Goal: Information Seeking & Learning: Learn about a topic

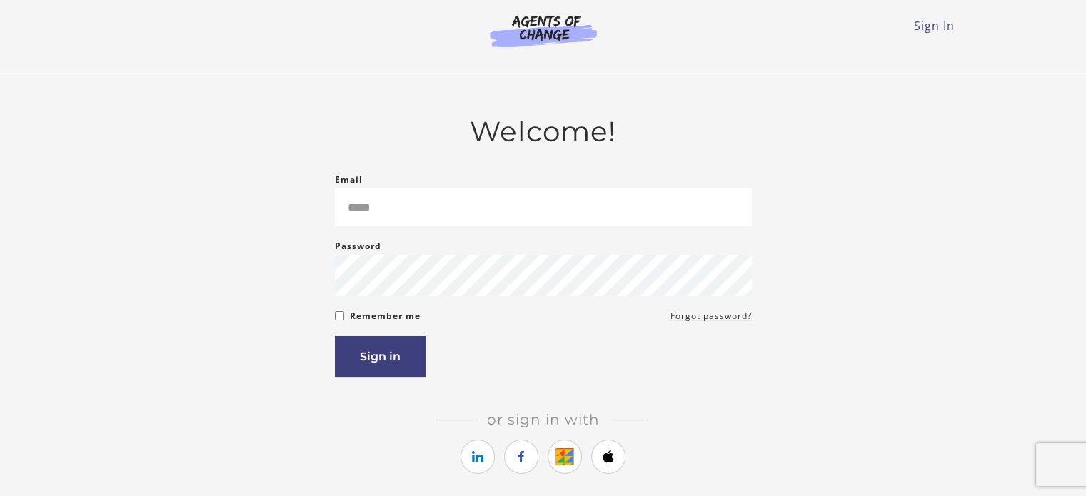
click at [438, 173] on div "Email Please enter a valid email address" at bounding box center [543, 198] width 417 height 55
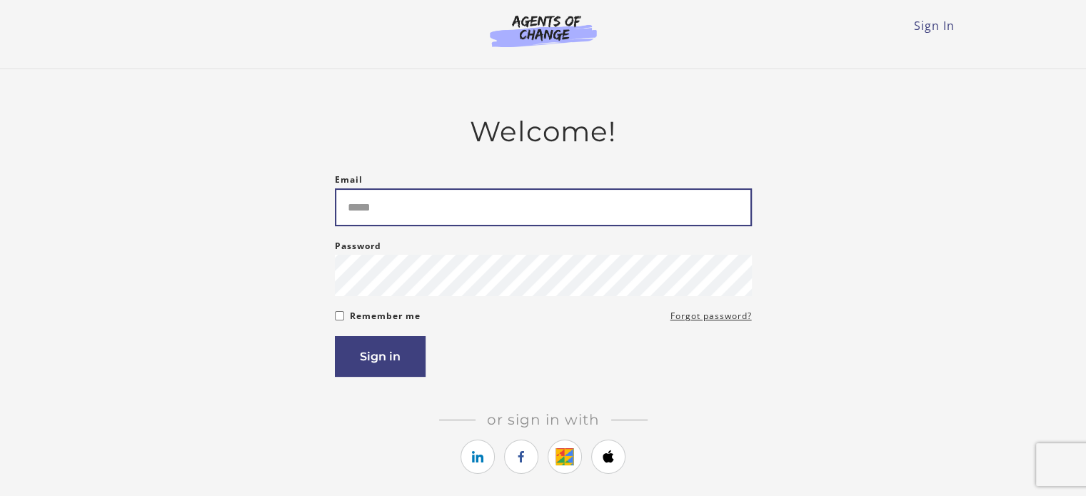
click at [414, 208] on input "Email" at bounding box center [543, 207] width 417 height 38
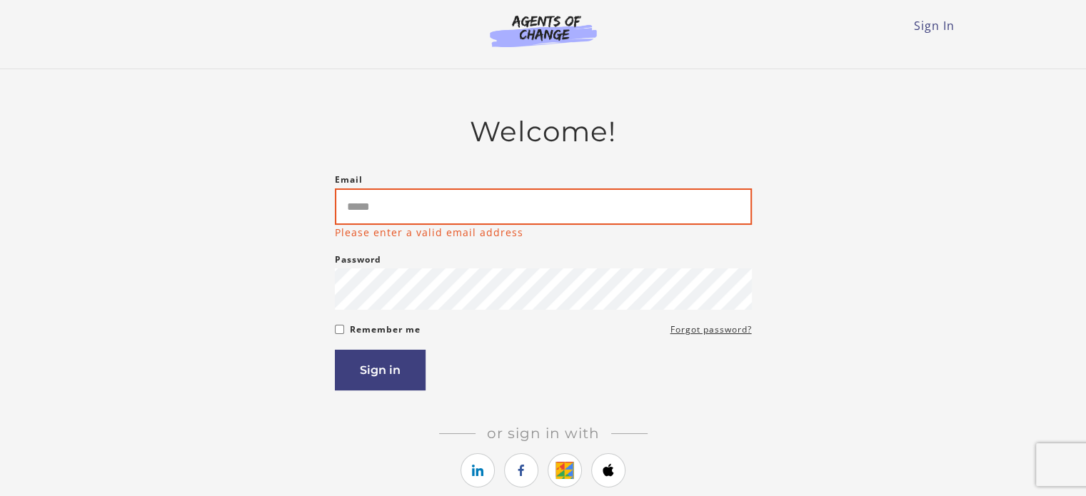
type input "**********"
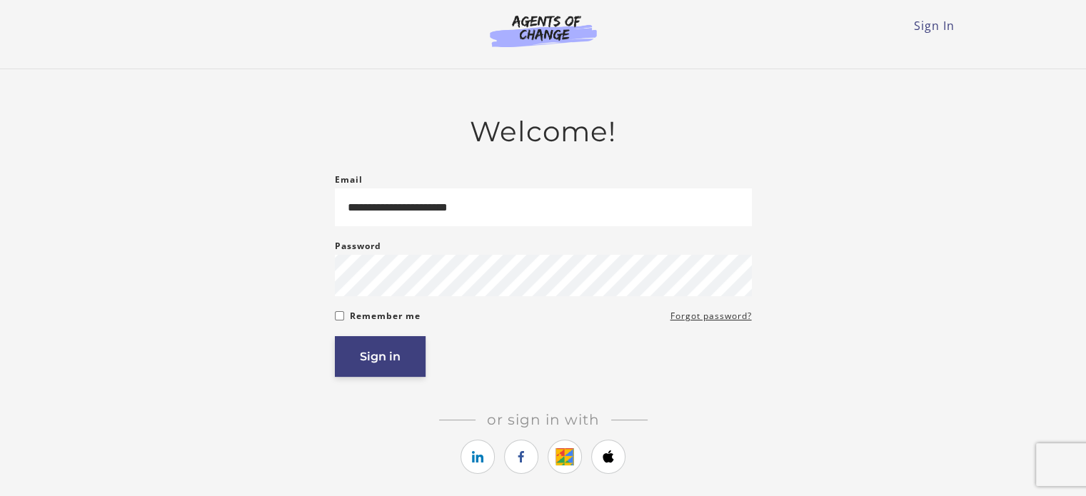
drag, startPoint x: 423, startPoint y: 369, endPoint x: 413, endPoint y: 368, distance: 10.1
click at [413, 368] on div "Sign in" at bounding box center [543, 356] width 417 height 41
click at [413, 368] on button "Sign in" at bounding box center [380, 356] width 91 height 41
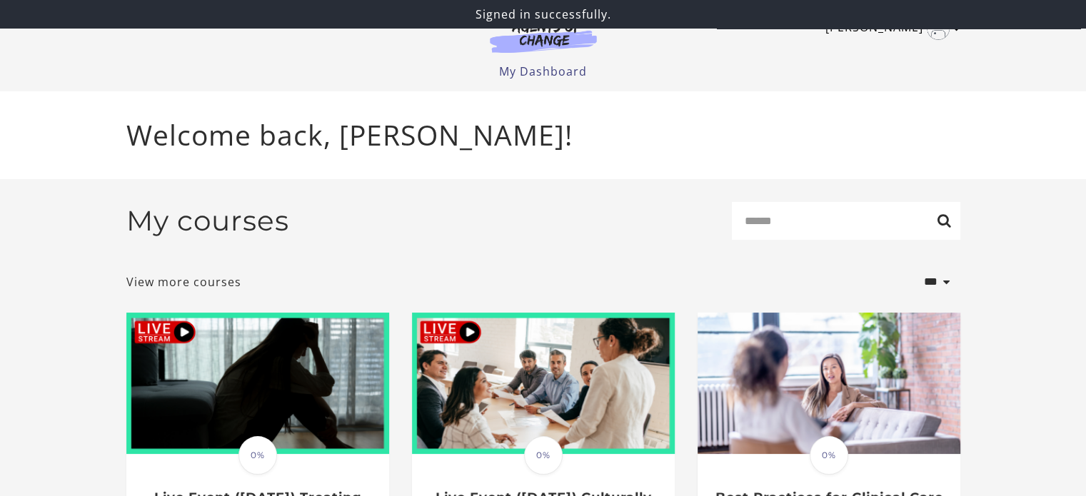
click at [941, 39] on link "Brenda M" at bounding box center [889, 28] width 128 height 23
click at [884, 51] on link "My Account" at bounding box center [901, 52] width 126 height 24
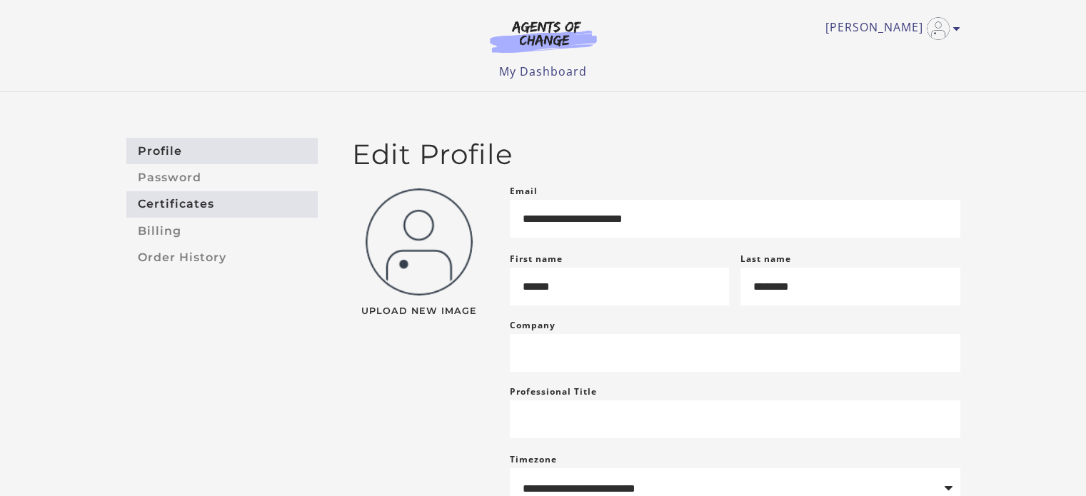
click at [228, 206] on link "Certificates" at bounding box center [221, 204] width 191 height 26
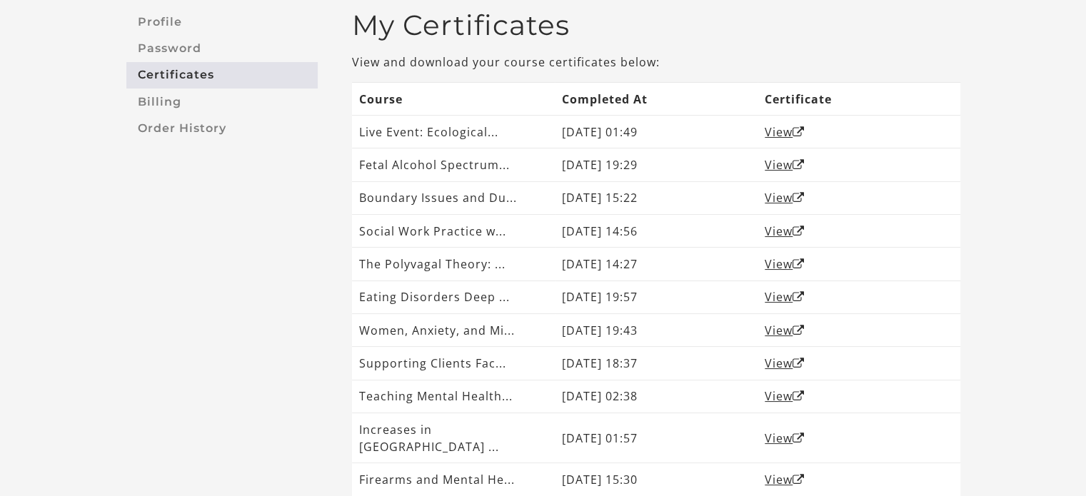
scroll to position [116, 0]
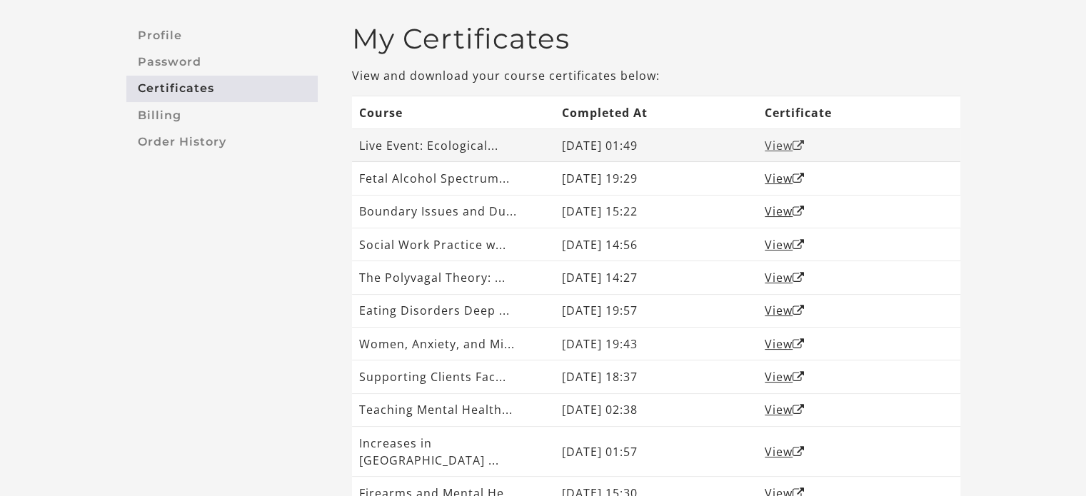
click at [779, 143] on link "View" at bounding box center [784, 146] width 40 height 16
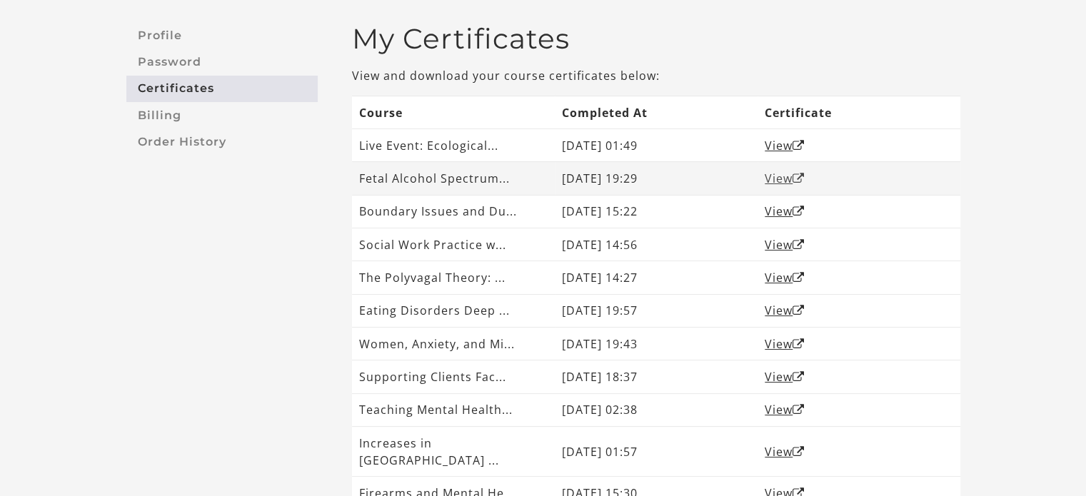
click at [777, 177] on link "View" at bounding box center [784, 179] width 40 height 16
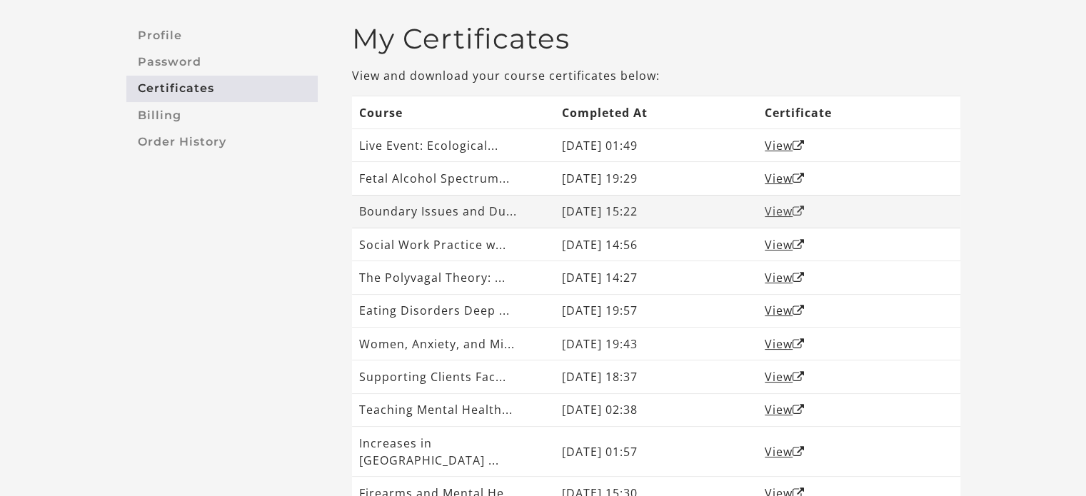
click at [781, 211] on link "View" at bounding box center [784, 211] width 40 height 16
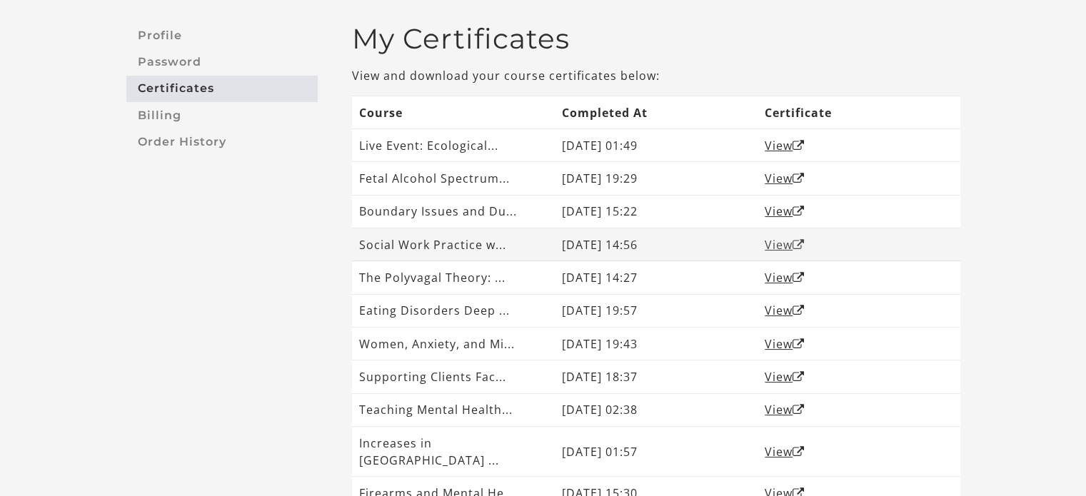
click at [778, 247] on link "View" at bounding box center [784, 245] width 40 height 16
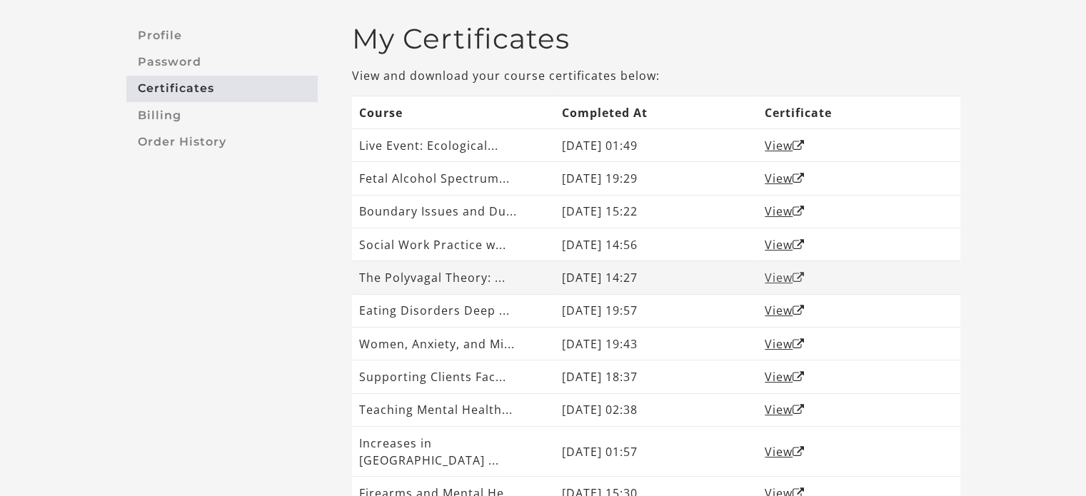
click at [775, 281] on link "View" at bounding box center [784, 278] width 40 height 16
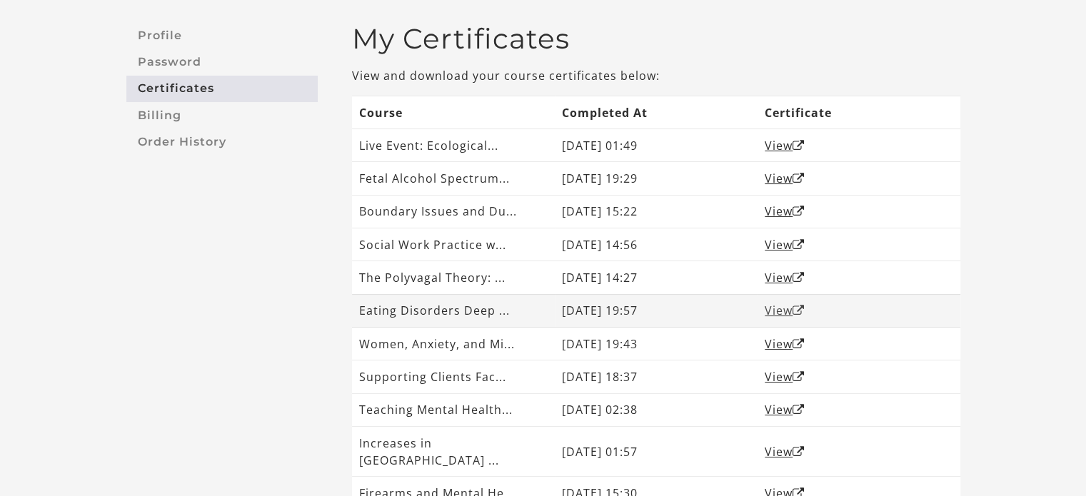
click at [780, 306] on link "View" at bounding box center [784, 311] width 40 height 16
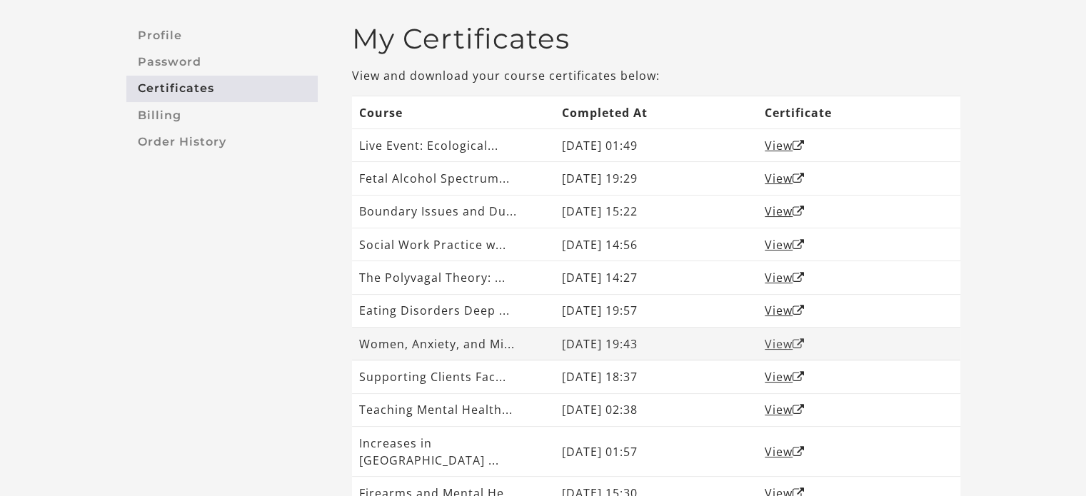
click at [779, 342] on link "View" at bounding box center [784, 344] width 40 height 16
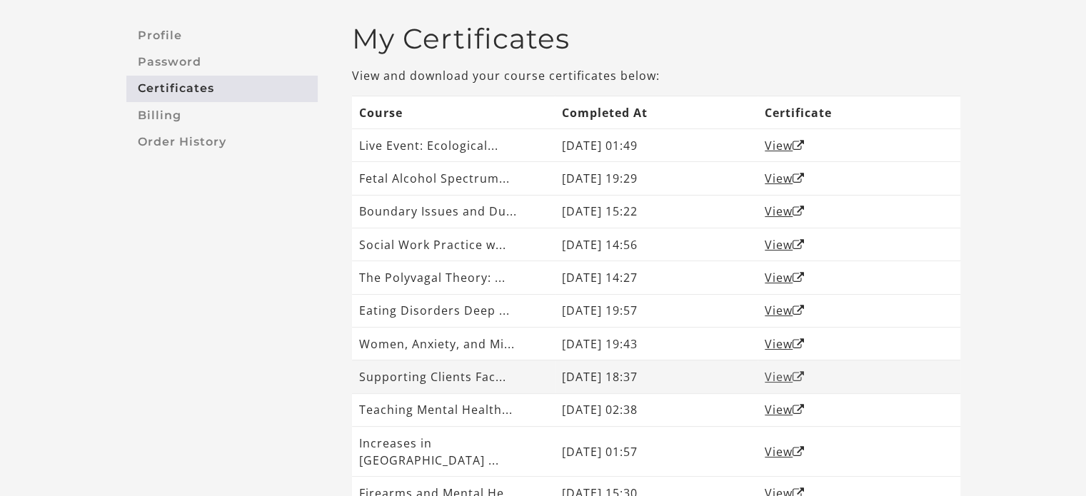
click at [782, 377] on link "View" at bounding box center [784, 377] width 40 height 16
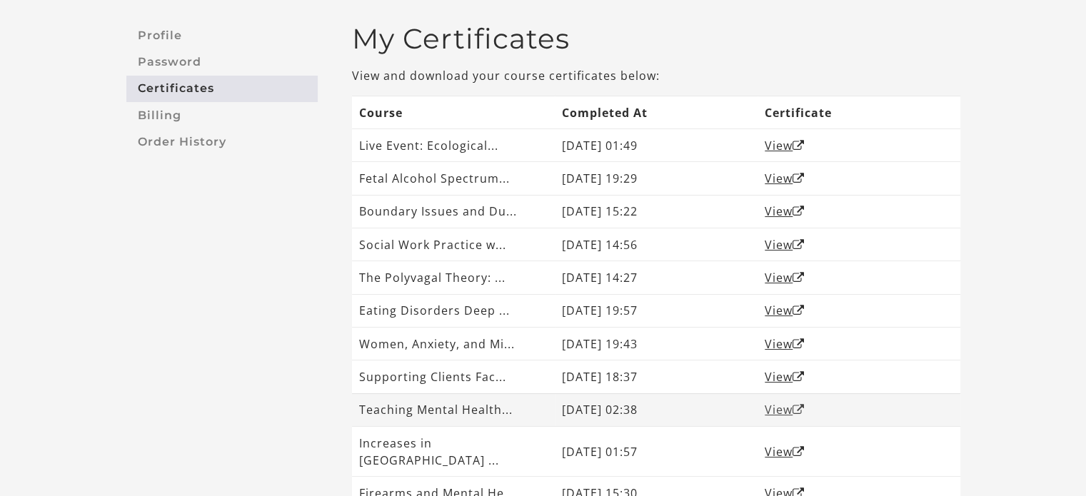
click at [777, 408] on link "View" at bounding box center [784, 410] width 40 height 16
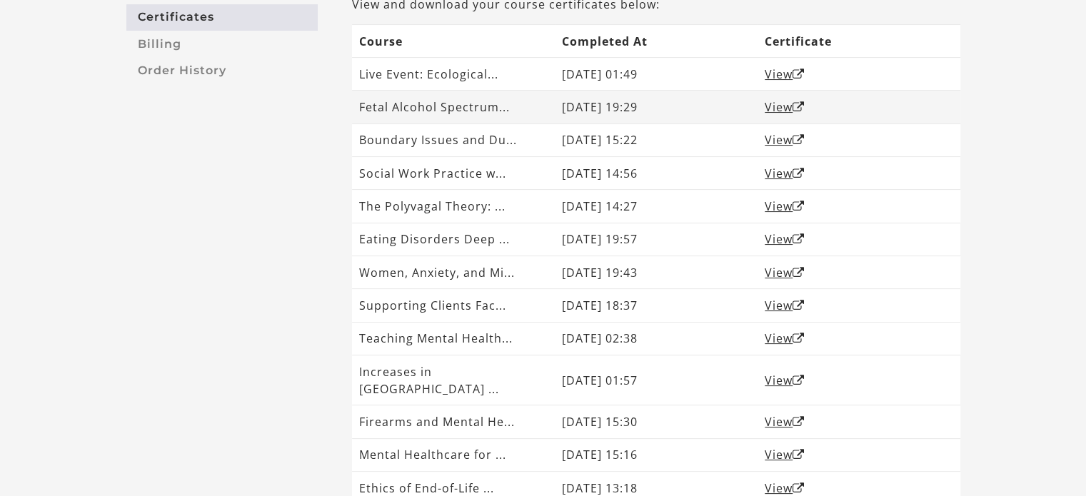
scroll to position [188, 0]
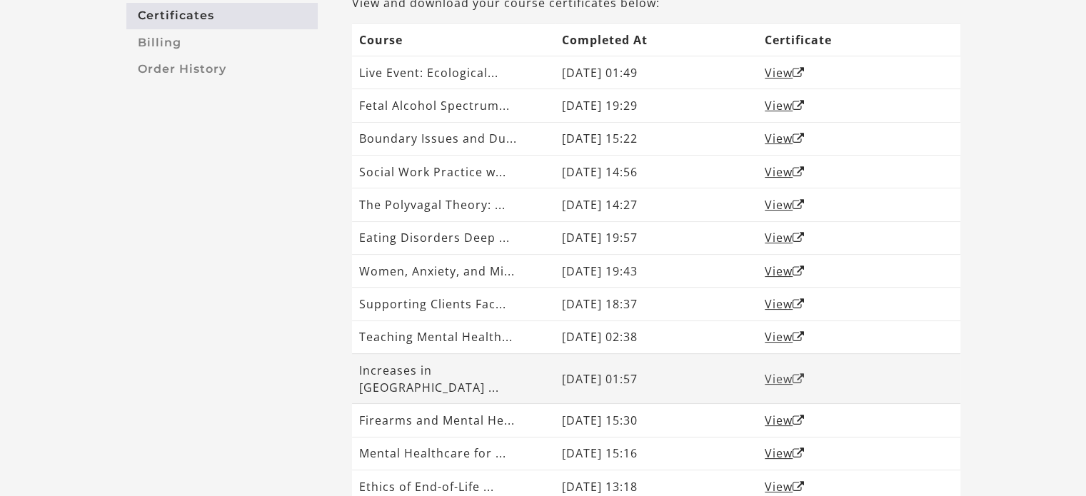
click at [781, 371] on link "View" at bounding box center [784, 379] width 40 height 16
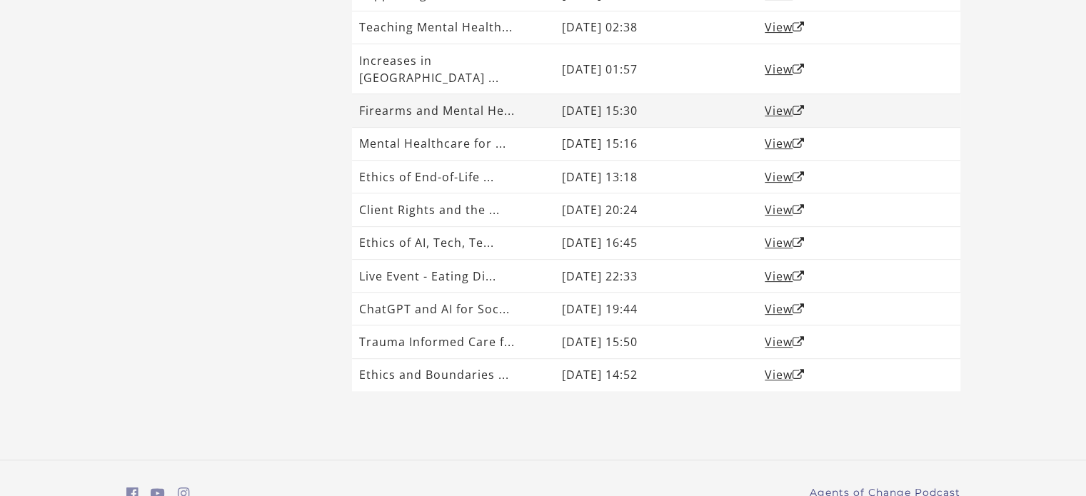
scroll to position [508, 0]
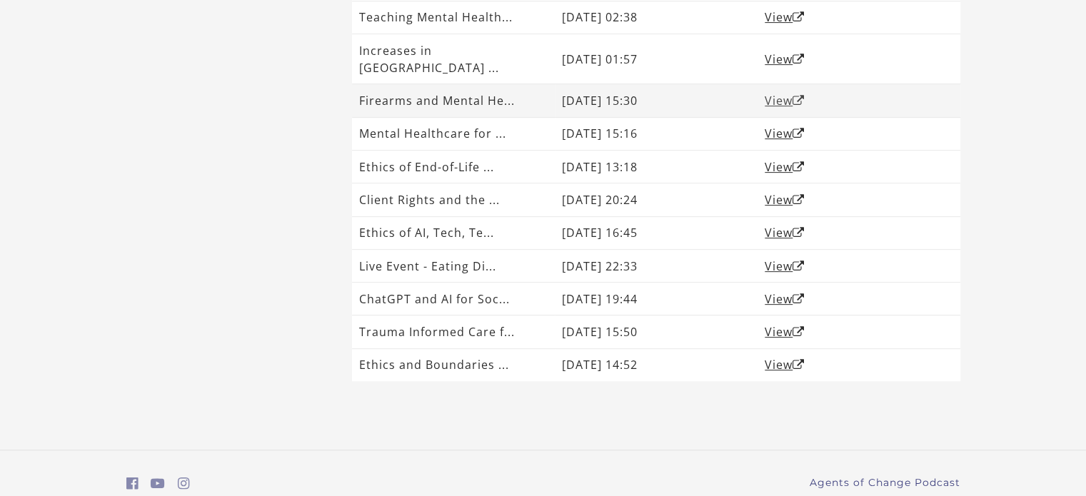
click at [785, 93] on link "View" at bounding box center [784, 101] width 40 height 16
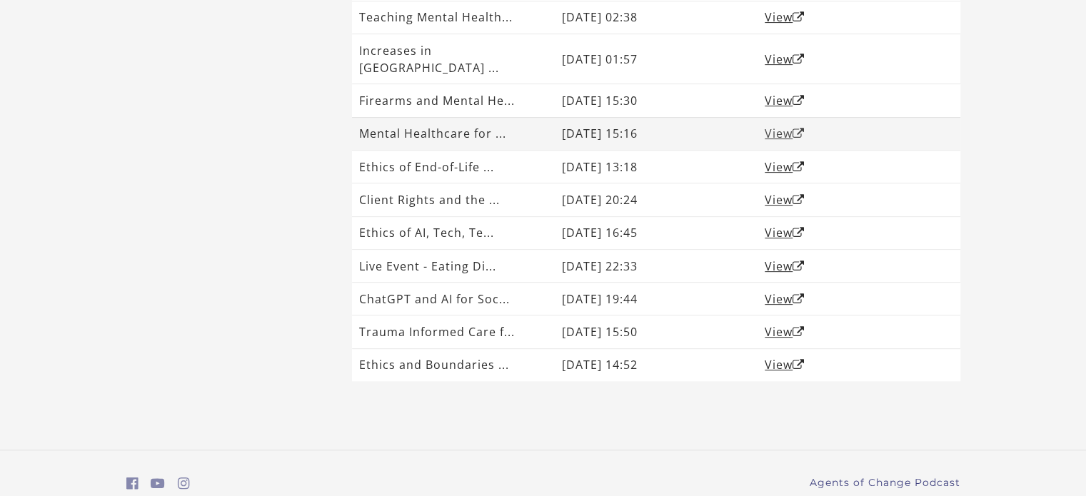
click at [769, 126] on link "View" at bounding box center [784, 134] width 40 height 16
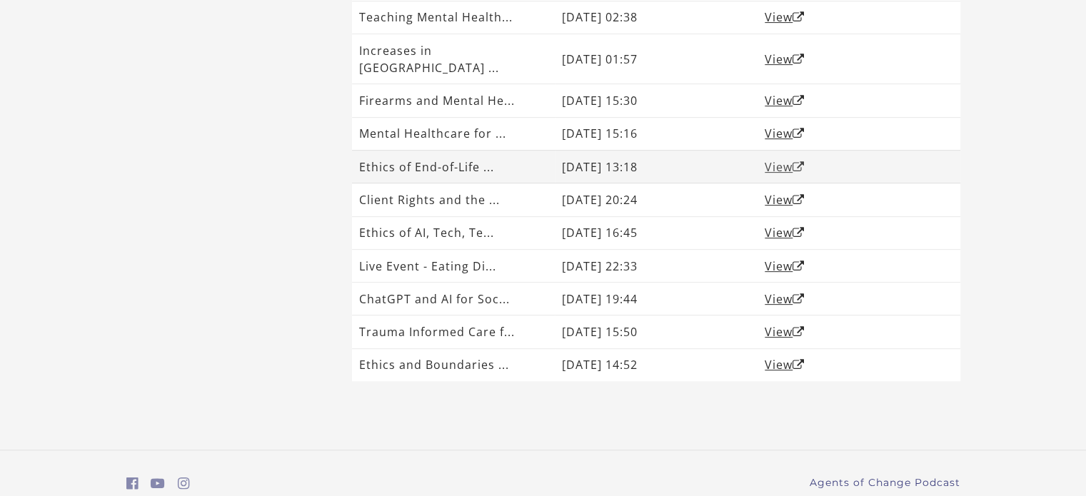
click at [769, 159] on link "View" at bounding box center [784, 167] width 40 height 16
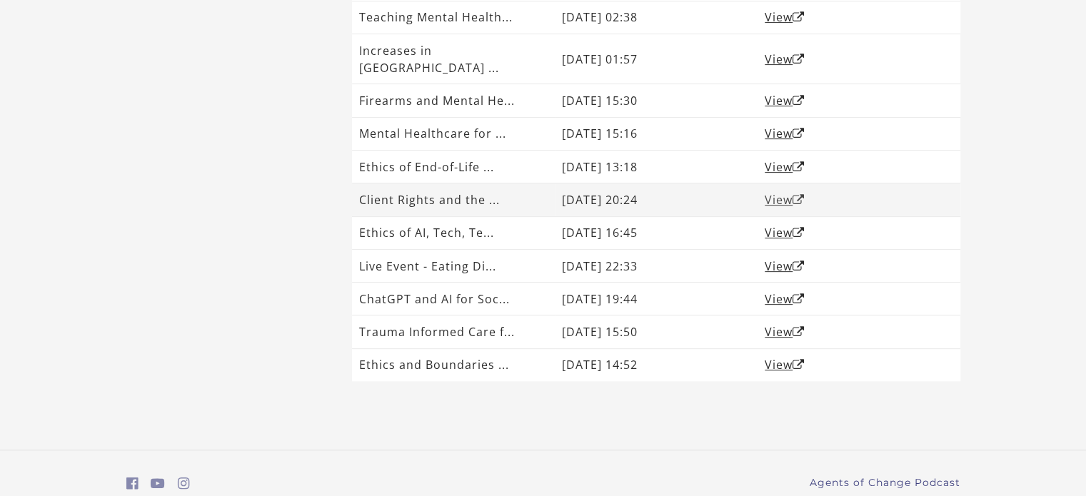
click at [777, 192] on link "View" at bounding box center [784, 200] width 40 height 16
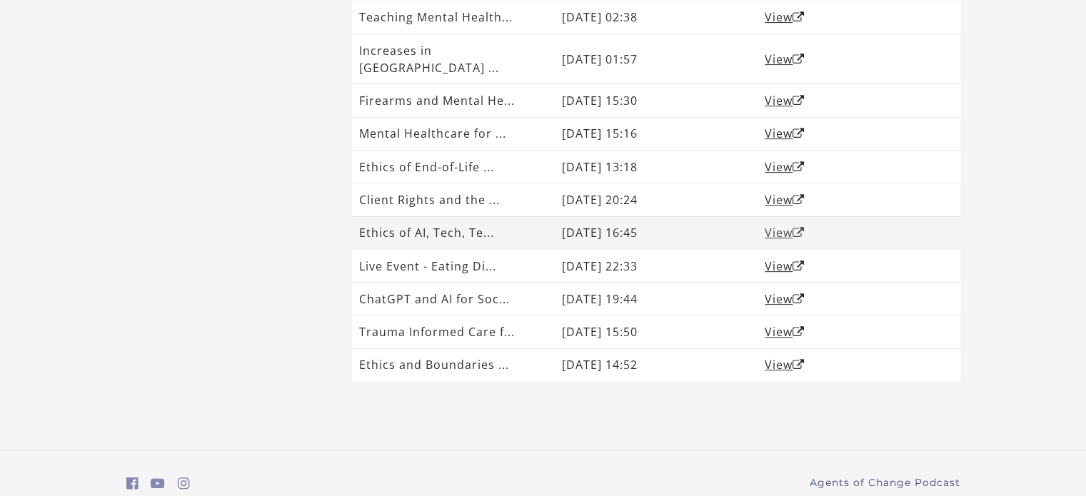
click at [785, 225] on link "View" at bounding box center [784, 233] width 40 height 16
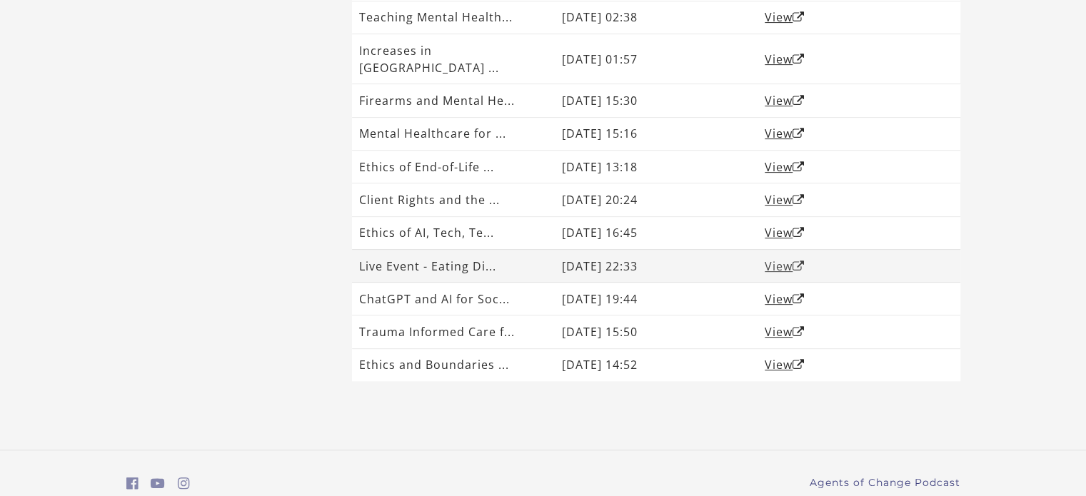
click at [778, 258] on link "View" at bounding box center [784, 266] width 40 height 16
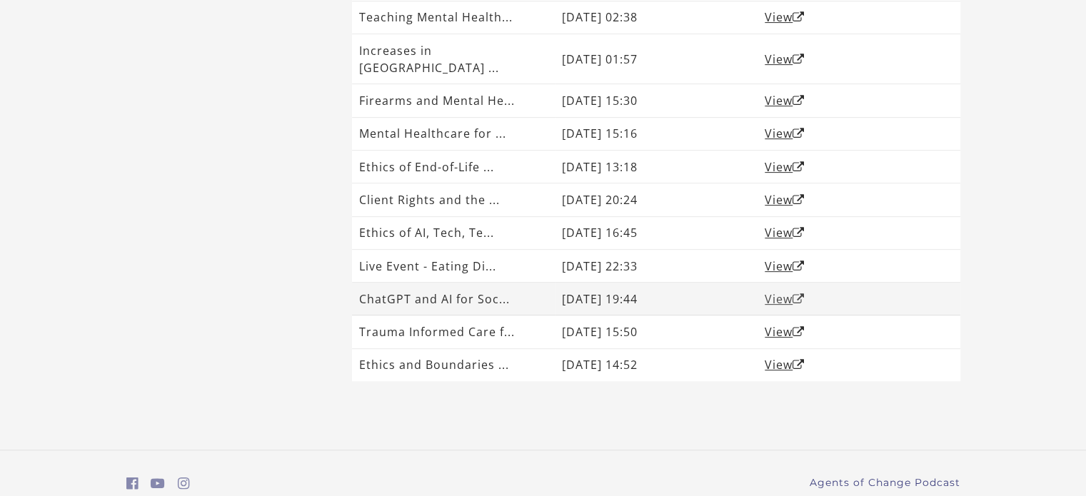
click at [771, 291] on link "View" at bounding box center [784, 299] width 40 height 16
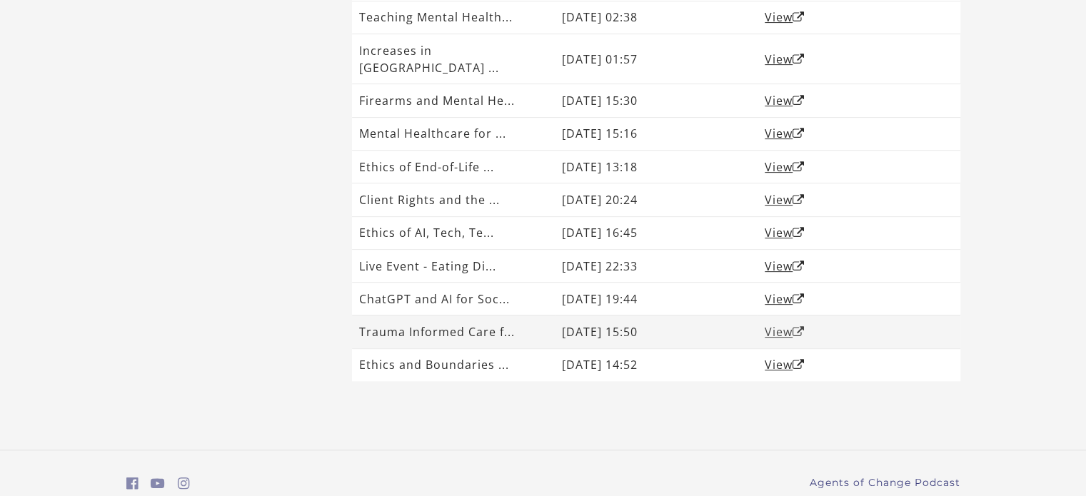
click at [778, 324] on link "View" at bounding box center [784, 332] width 40 height 16
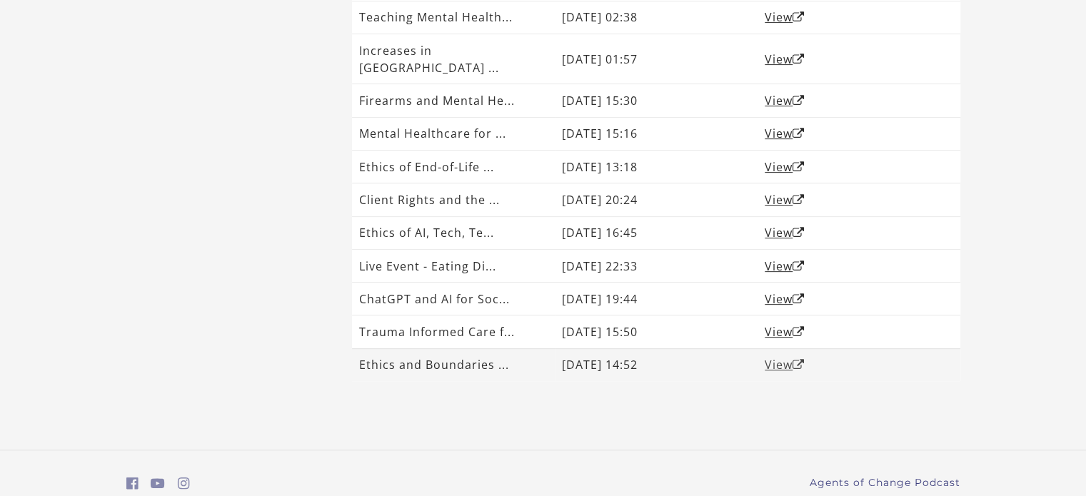
click at [787, 357] on link "View" at bounding box center [784, 365] width 40 height 16
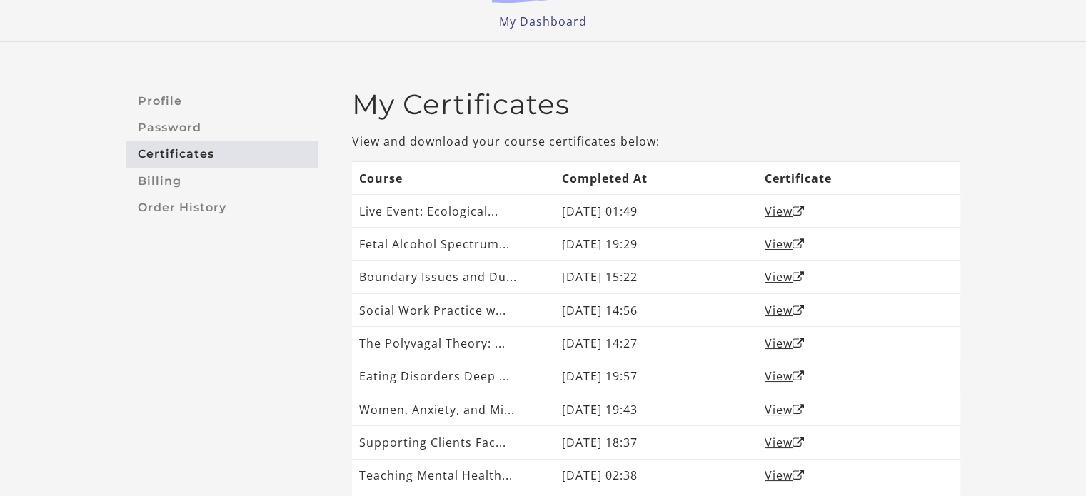
scroll to position [47, 0]
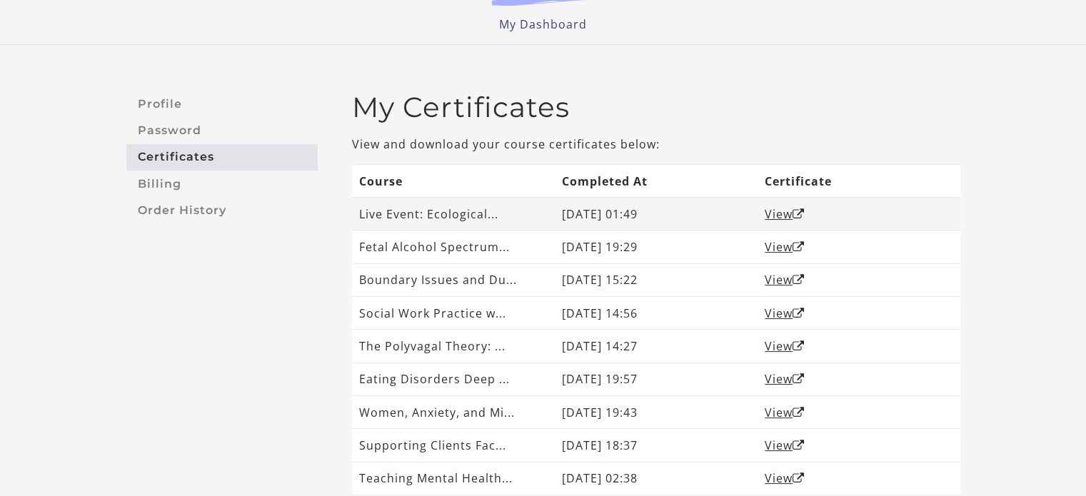
click at [659, 209] on td "August 09, 2025 01:49" at bounding box center [656, 214] width 203 height 33
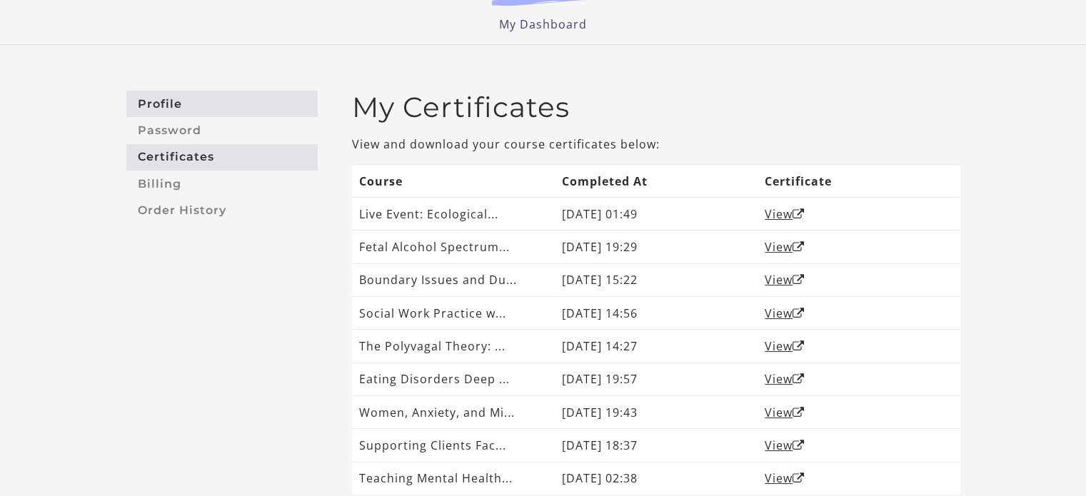
click at [156, 104] on link "Profile" at bounding box center [221, 104] width 191 height 26
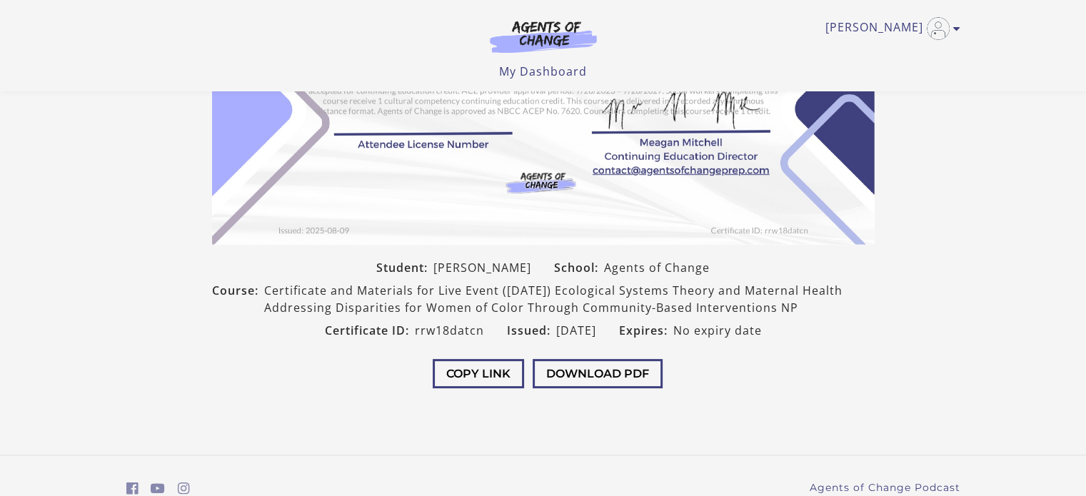
scroll to position [265, 0]
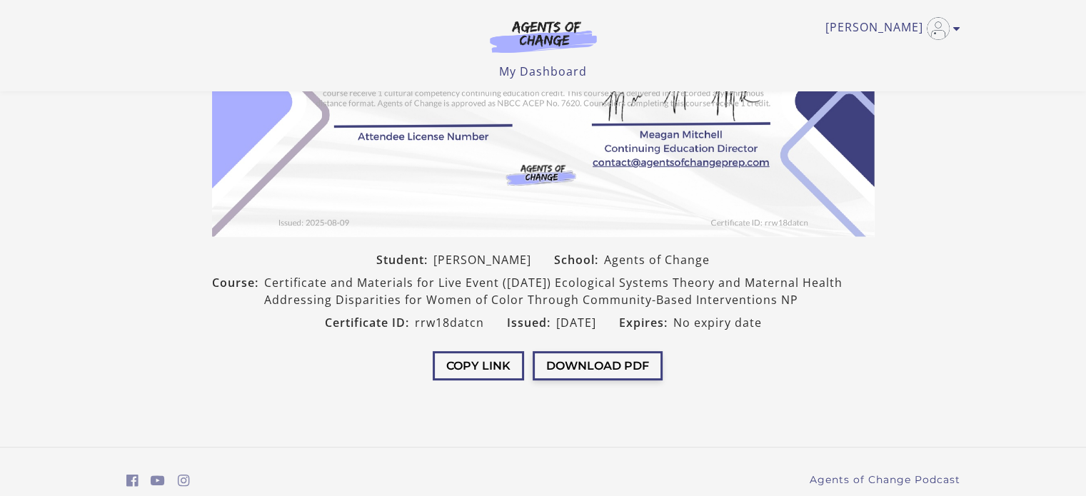
click at [615, 363] on button "Download PDF" at bounding box center [597, 365] width 130 height 29
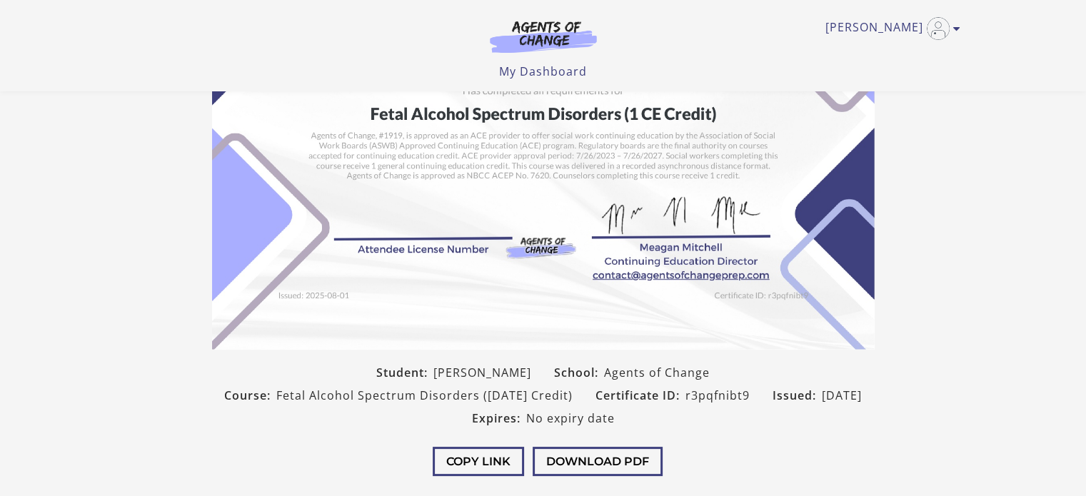
scroll to position [157, 0]
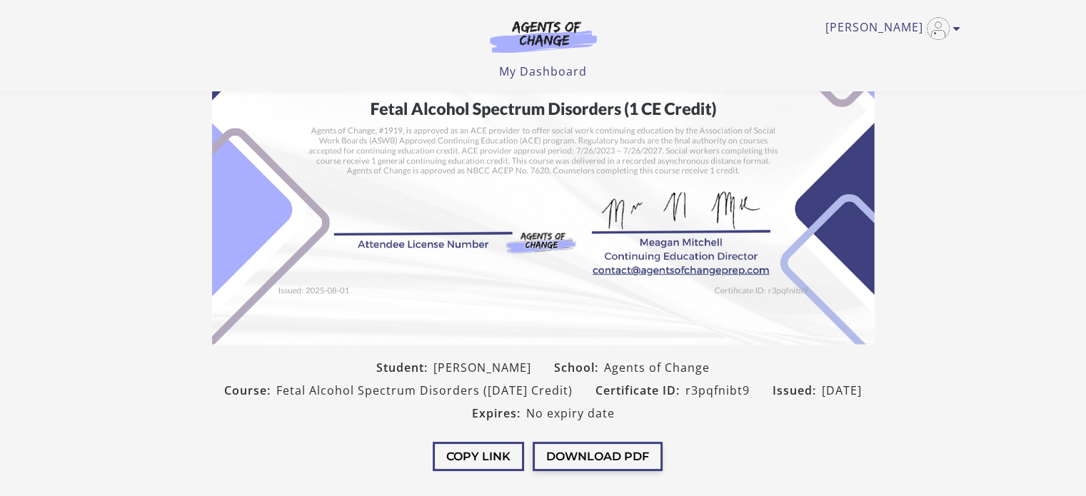
click at [604, 467] on button "Download PDF" at bounding box center [597, 456] width 130 height 29
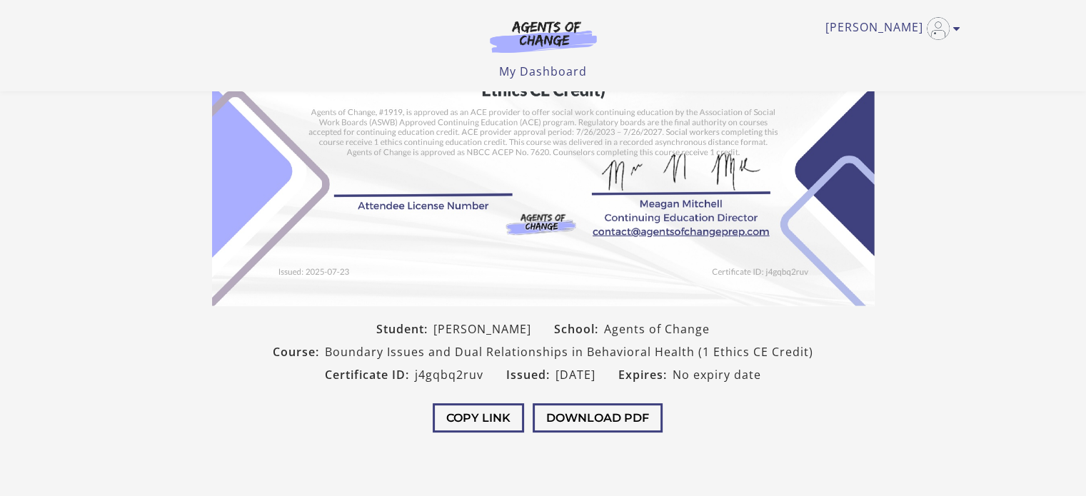
scroll to position [199, 0]
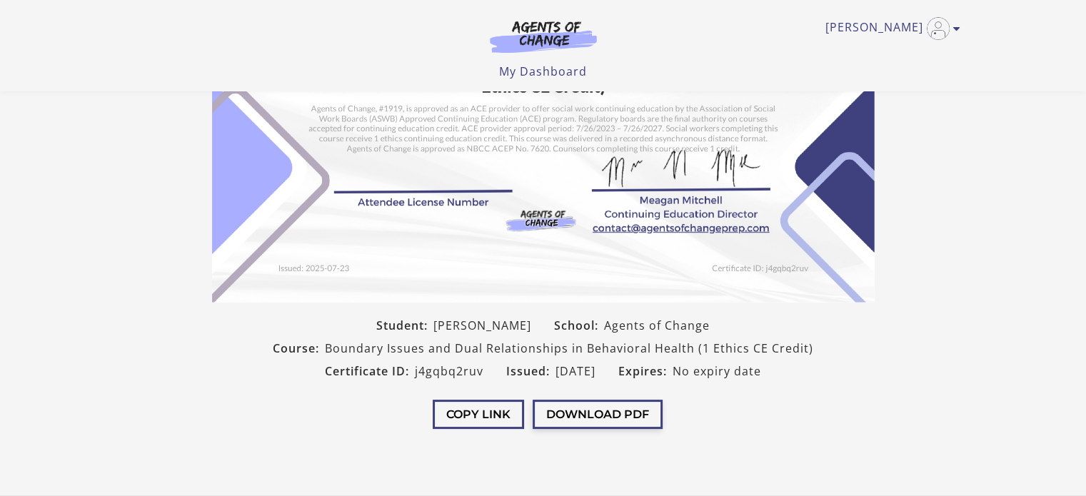
click at [620, 415] on button "Download PDF" at bounding box center [597, 414] width 130 height 29
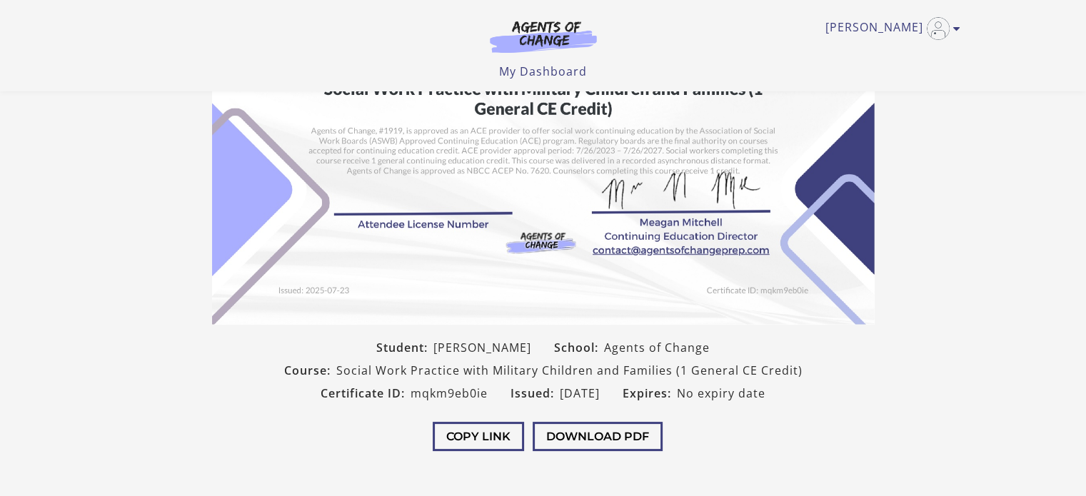
scroll to position [181, 0]
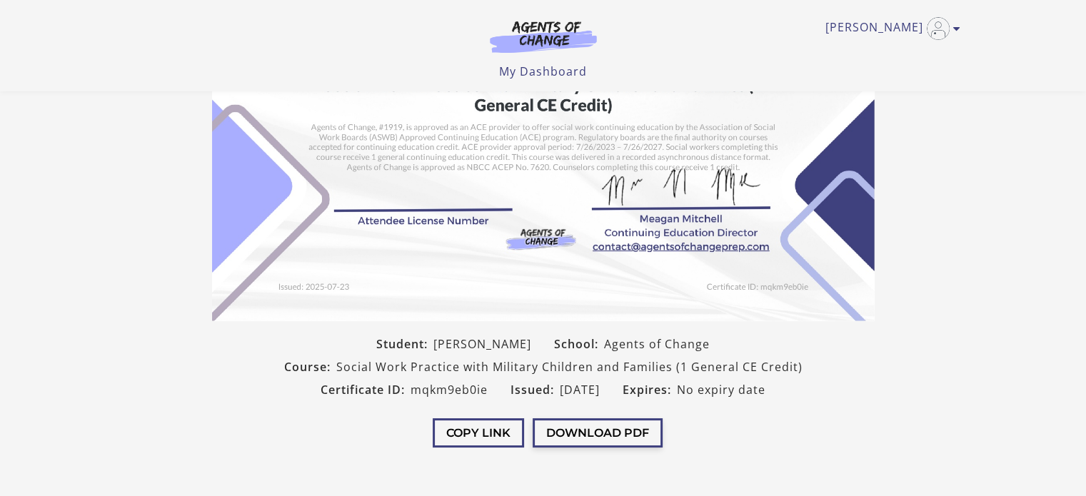
click at [591, 431] on button "Download PDF" at bounding box center [597, 432] width 130 height 29
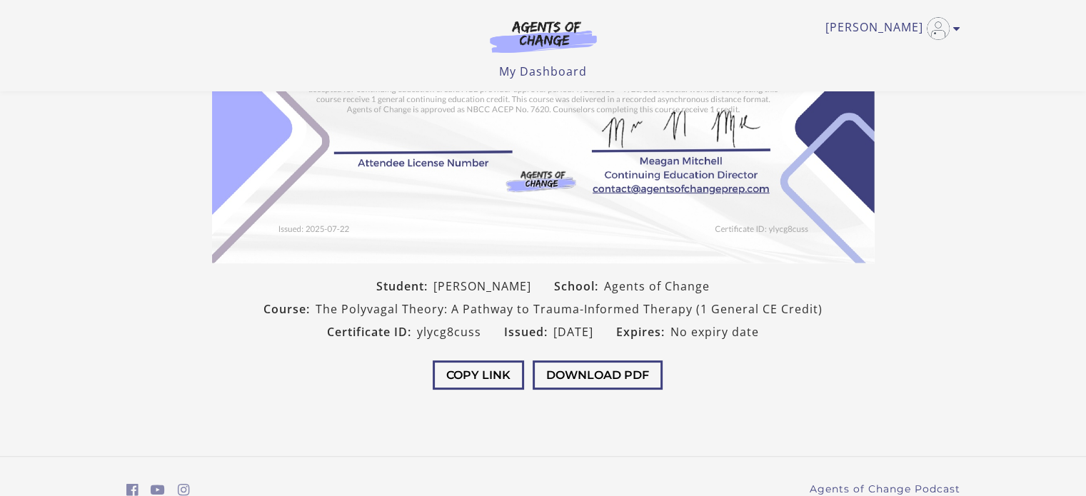
scroll to position [279, 0]
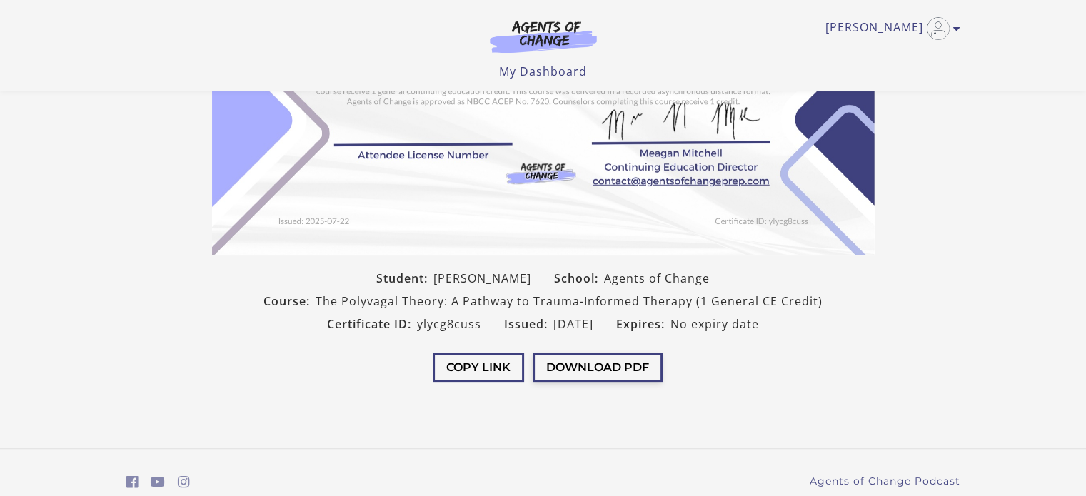
click at [578, 370] on button "Download PDF" at bounding box center [597, 367] width 130 height 29
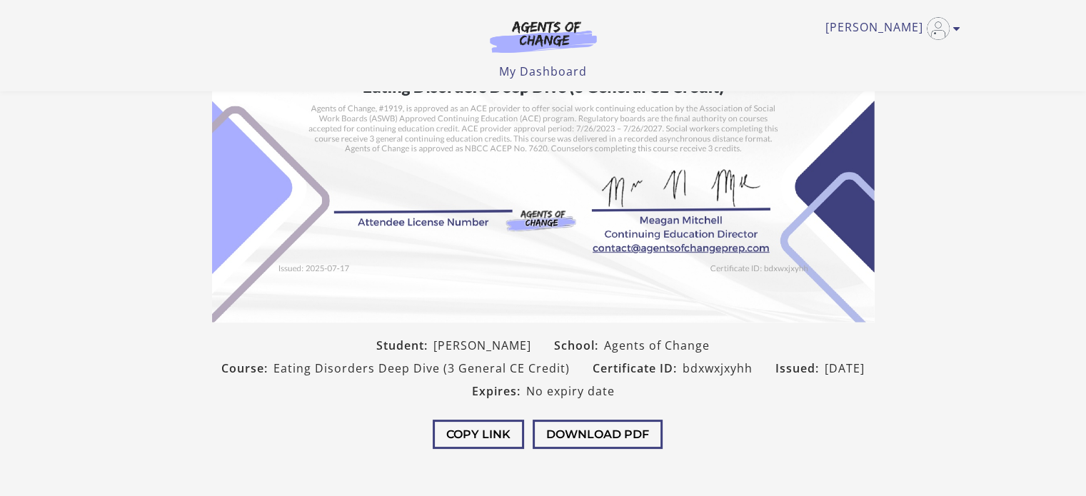
scroll to position [182, 0]
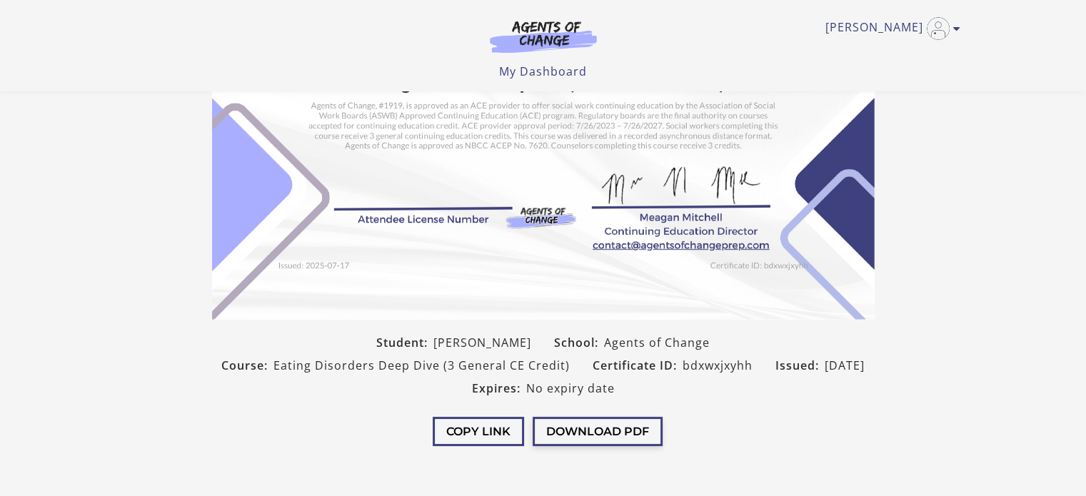
click at [610, 426] on button "Download PDF" at bounding box center [597, 431] width 130 height 29
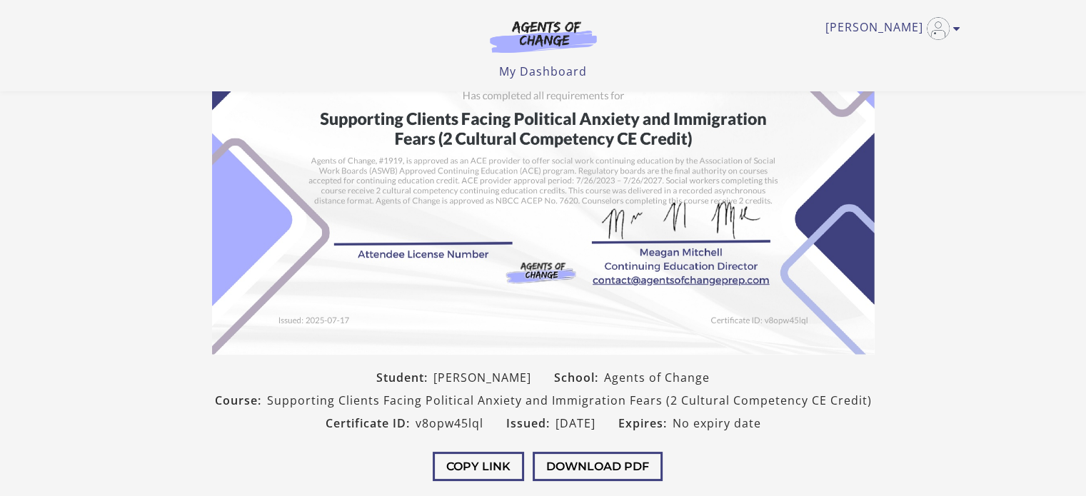
scroll to position [152, 0]
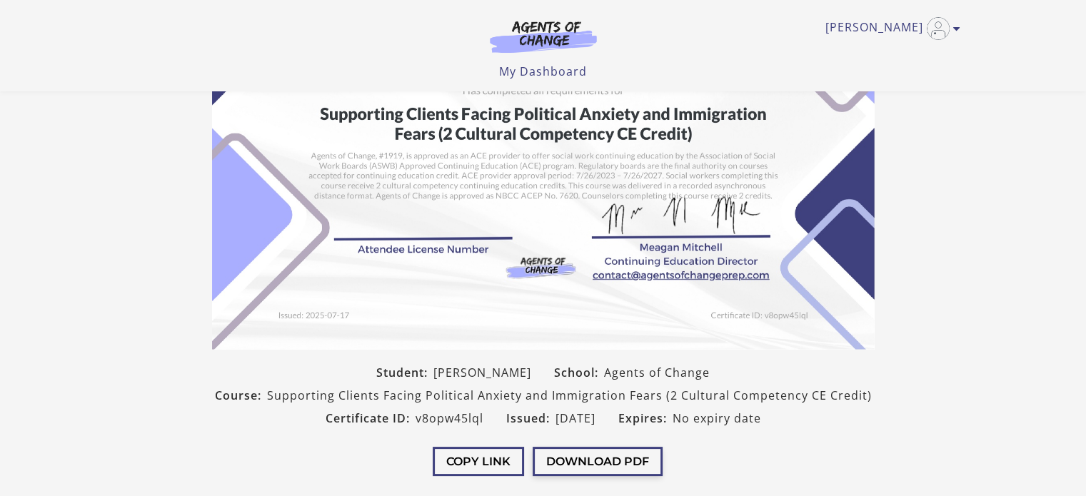
click at [571, 470] on button "Download PDF" at bounding box center [597, 461] width 130 height 29
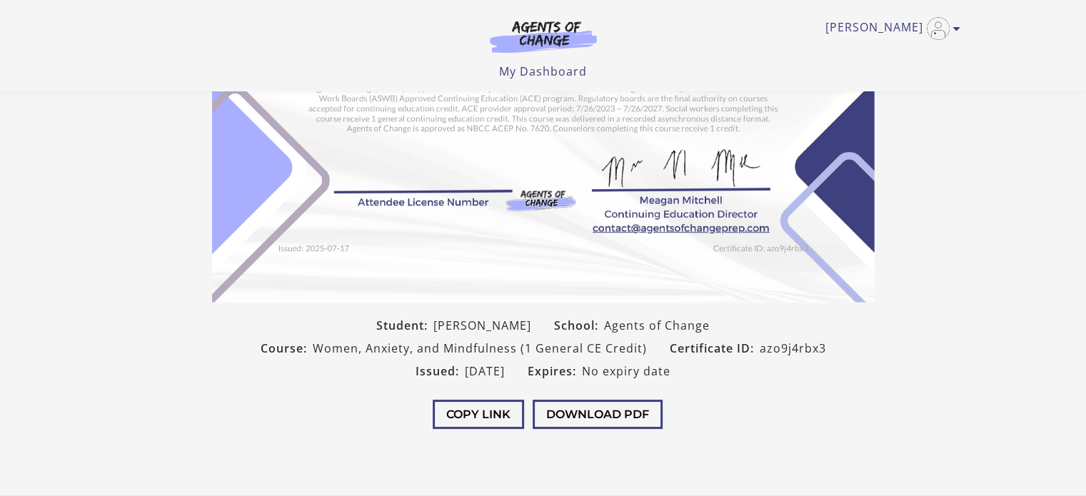
scroll to position [200, 0]
click at [625, 416] on button "Download PDF" at bounding box center [597, 413] width 130 height 29
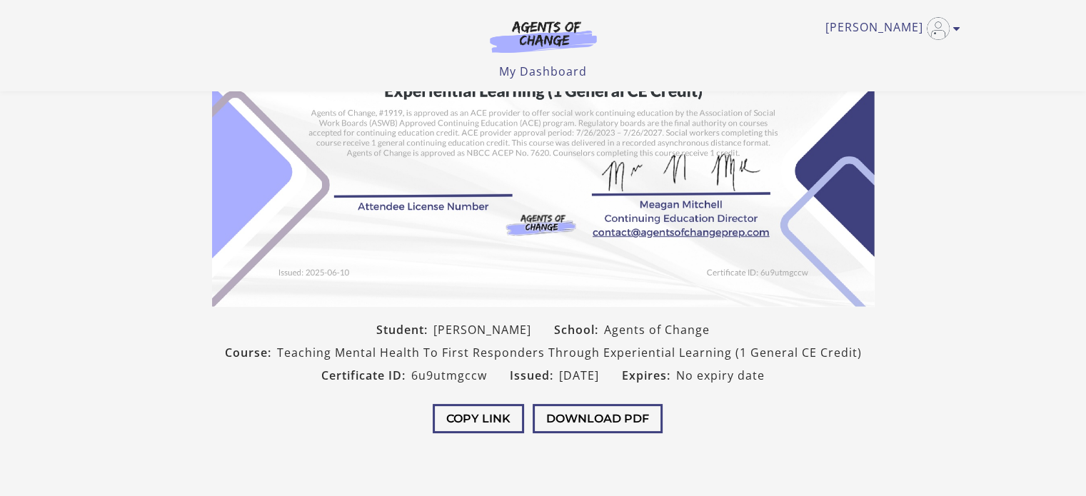
scroll to position [201, 0]
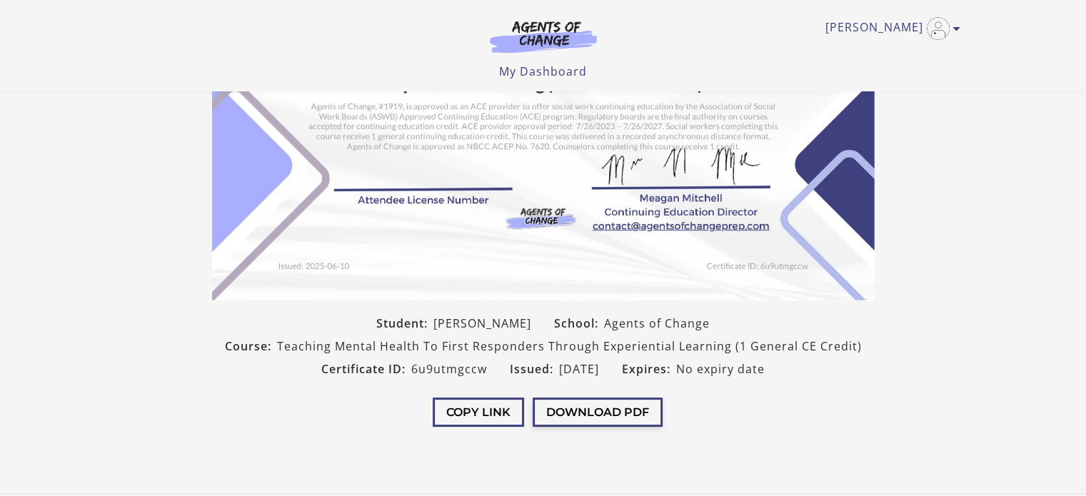
click at [580, 419] on button "Download PDF" at bounding box center [597, 412] width 130 height 29
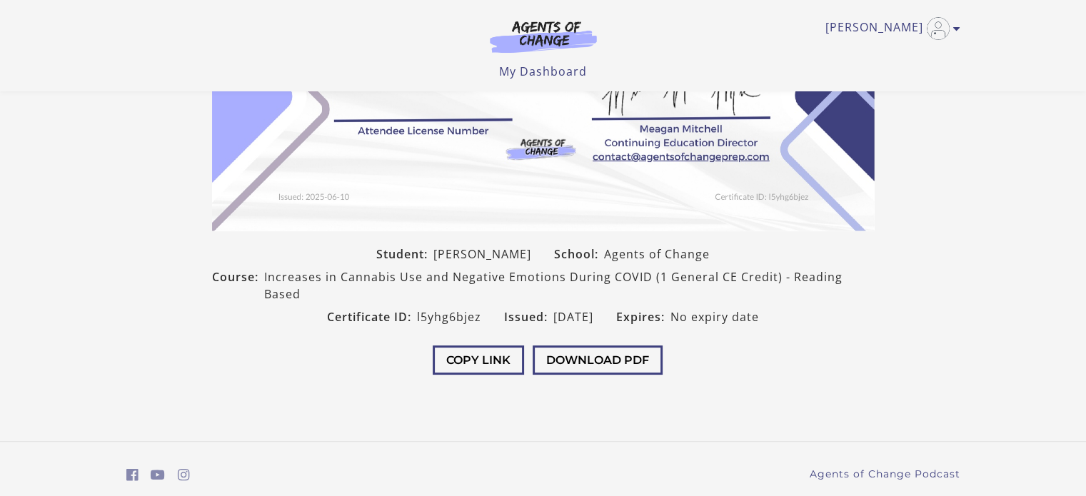
scroll to position [271, 0]
click at [631, 362] on button "Download PDF" at bounding box center [597, 359] width 130 height 29
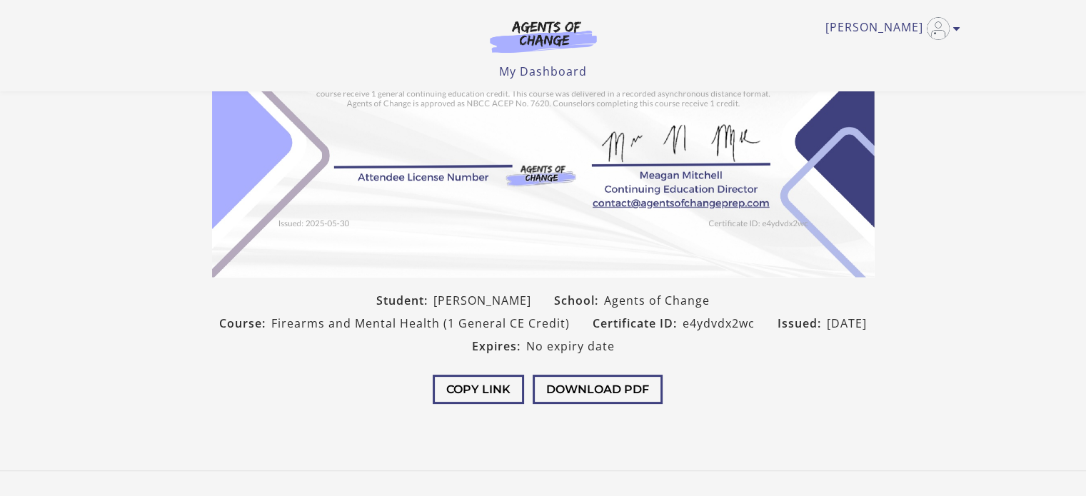
scroll to position [227, 0]
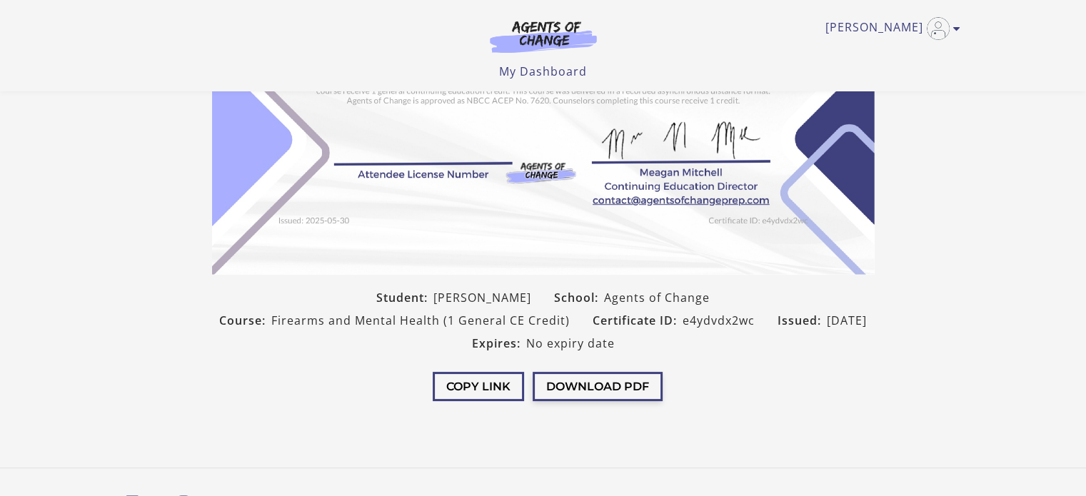
click at [622, 388] on button "Download PDF" at bounding box center [597, 386] width 130 height 29
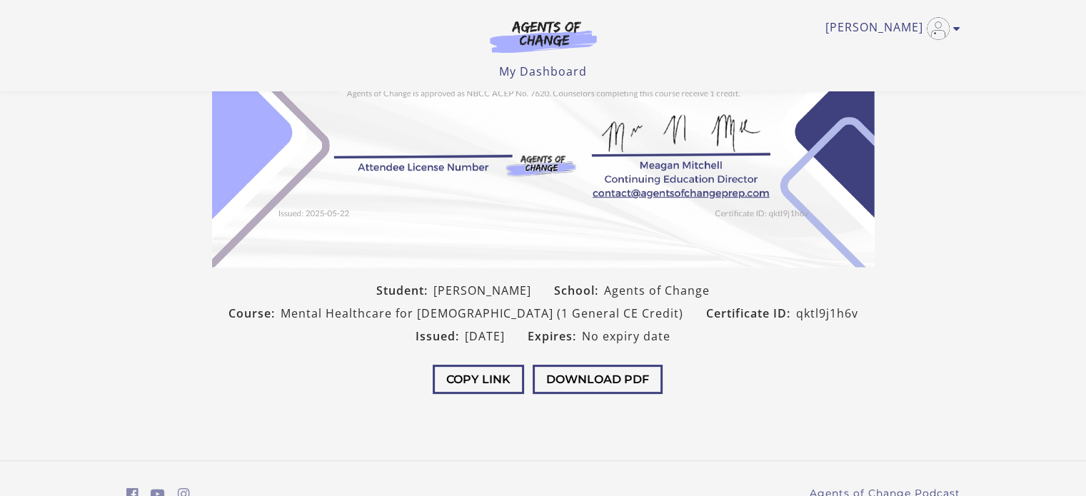
scroll to position [268, 0]
click at [607, 377] on button "Download PDF" at bounding box center [597, 378] width 130 height 29
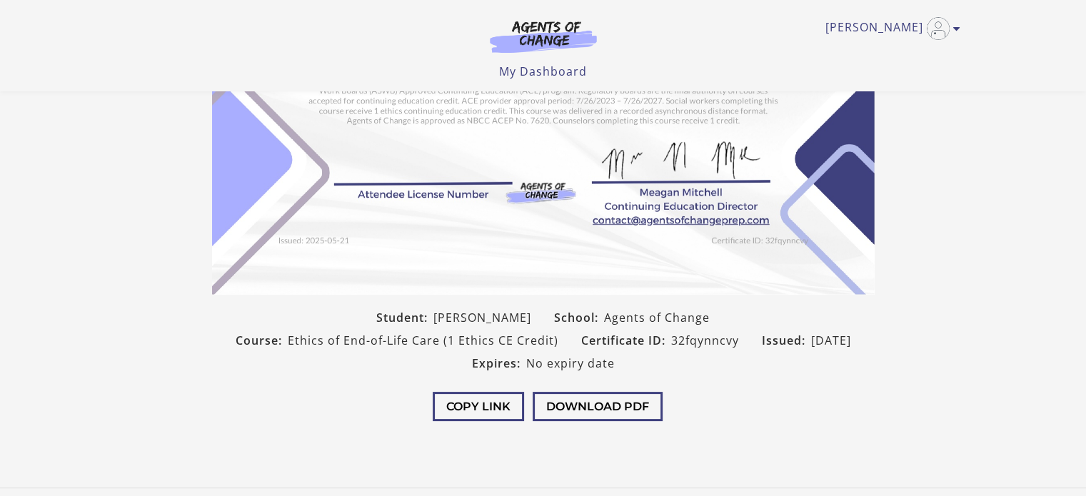
scroll to position [217, 0]
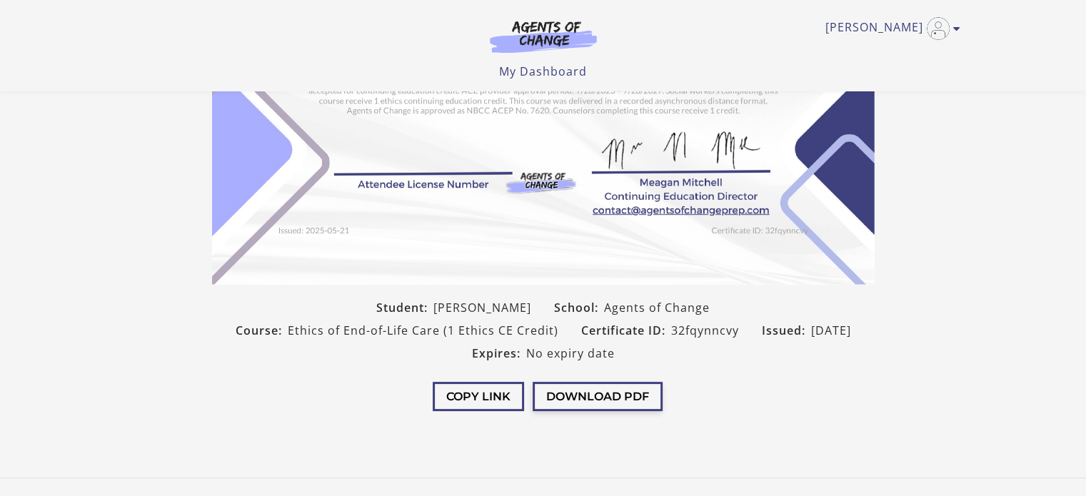
click at [620, 408] on button "Download PDF" at bounding box center [597, 396] width 130 height 29
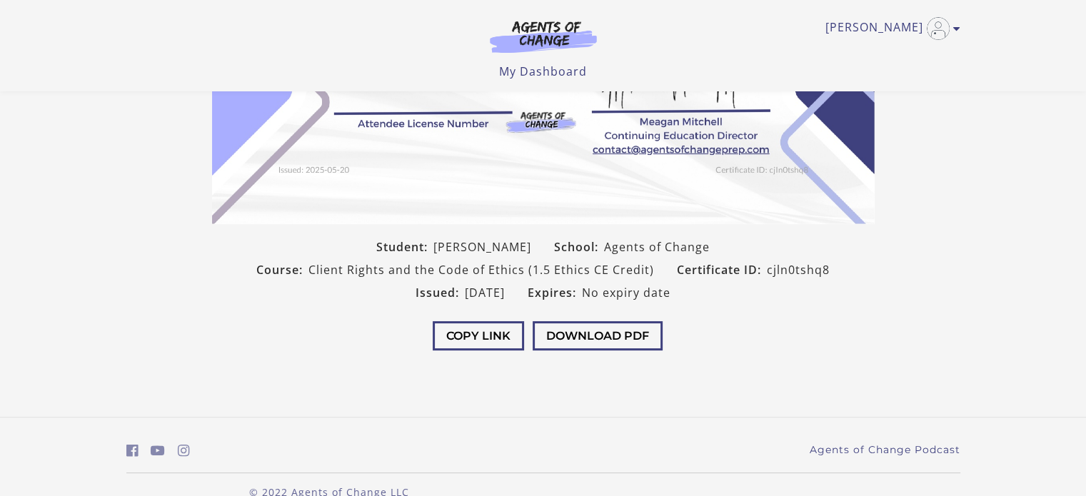
scroll to position [278, 0]
click at [631, 333] on button "Download PDF" at bounding box center [597, 334] width 130 height 29
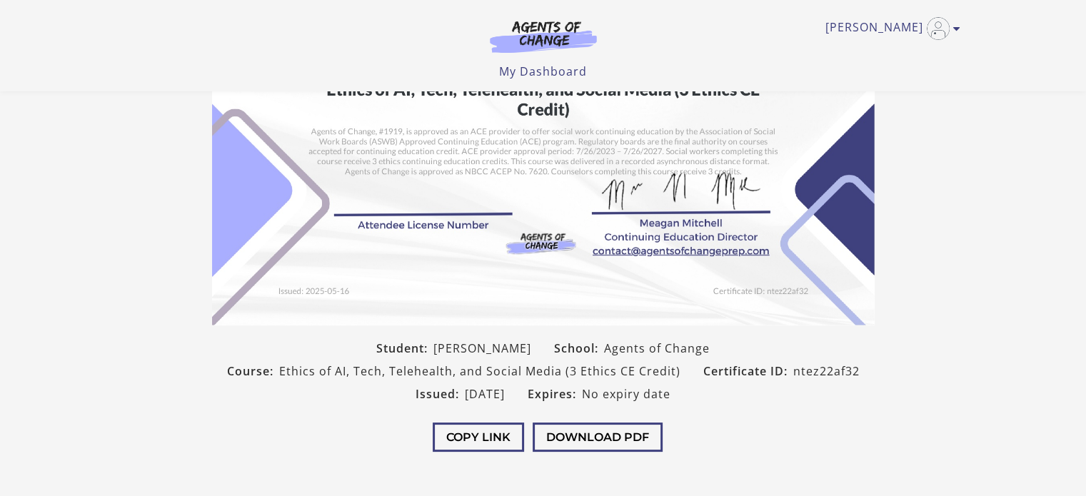
scroll to position [211, 0]
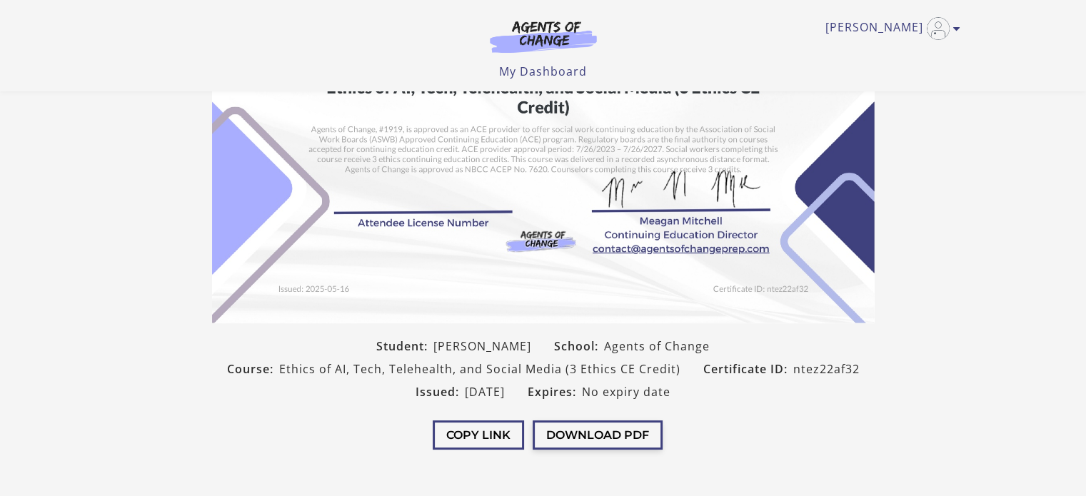
click at [600, 443] on button "Download PDF" at bounding box center [597, 434] width 130 height 29
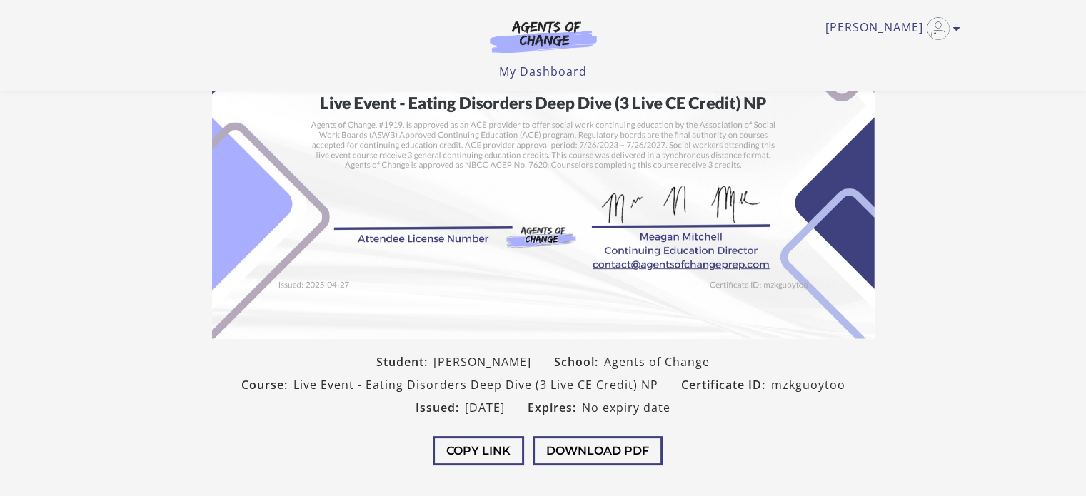
scroll to position [168, 0]
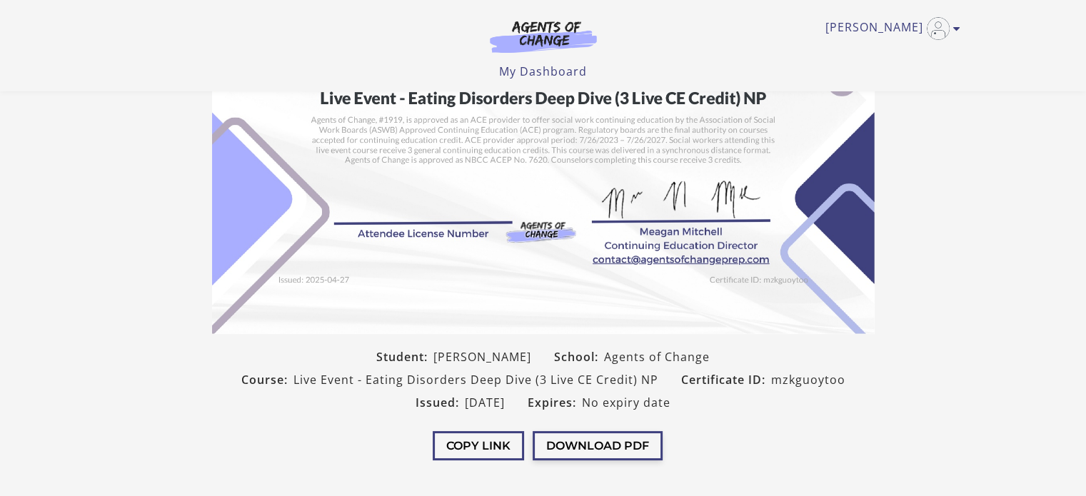
click at [619, 438] on button "Download PDF" at bounding box center [597, 445] width 130 height 29
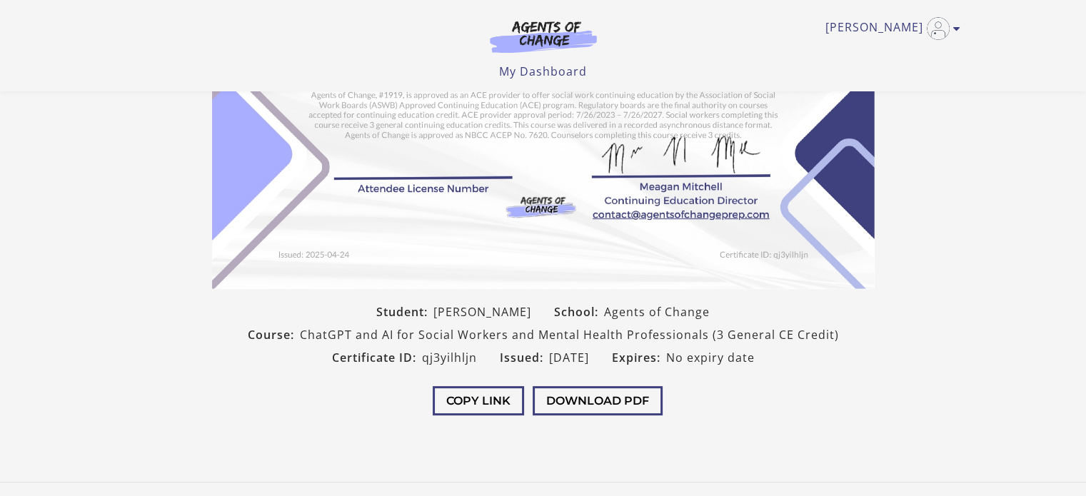
scroll to position [251, 0]
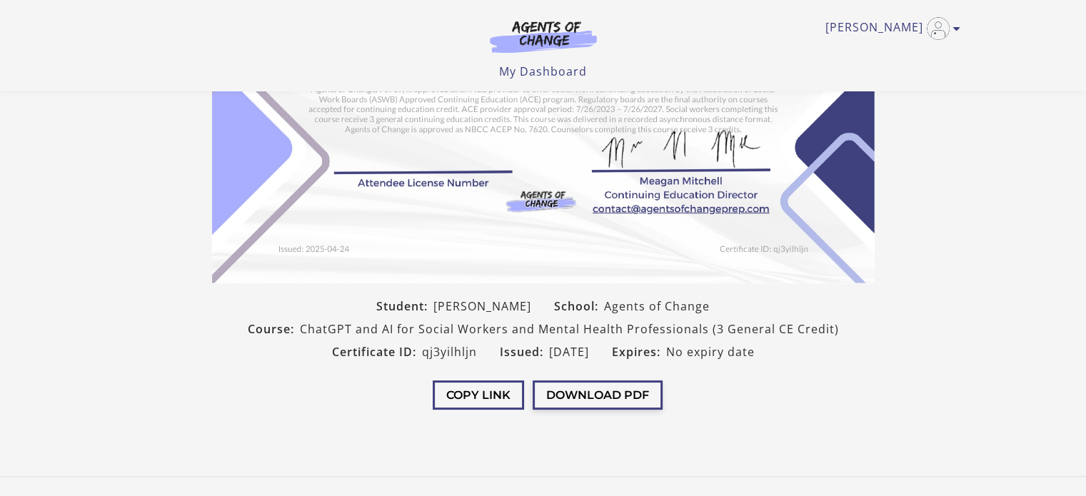
click at [587, 401] on button "Download PDF" at bounding box center [597, 394] width 130 height 29
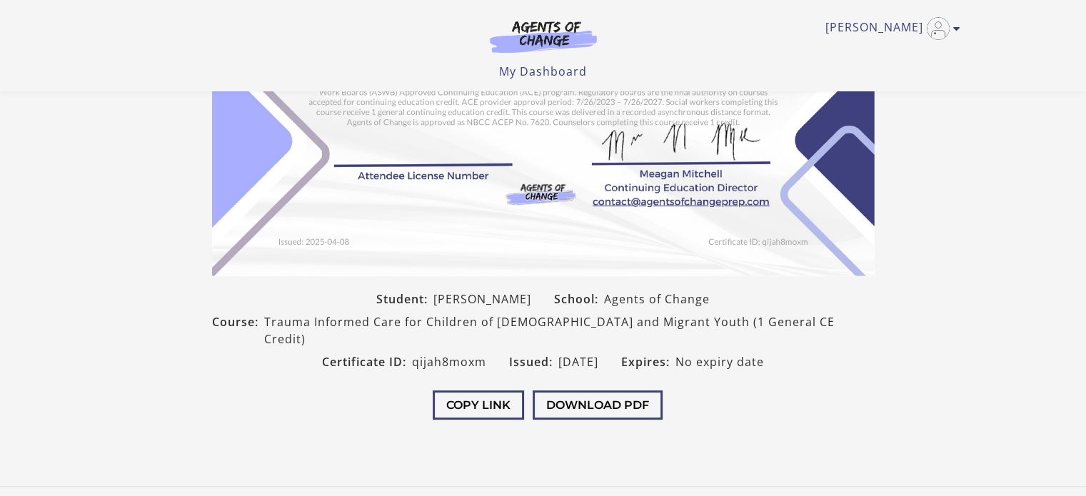
scroll to position [228, 0]
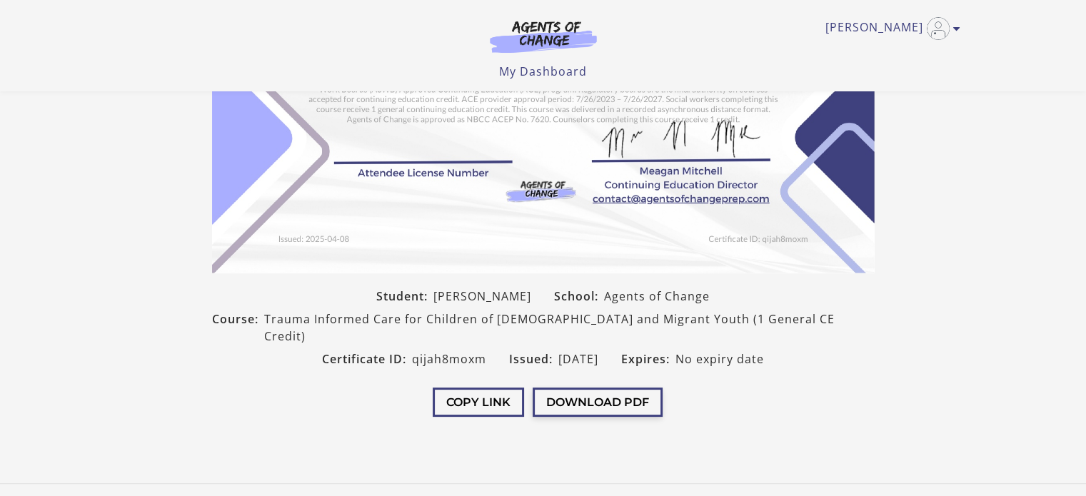
click at [634, 406] on button "Download PDF" at bounding box center [597, 402] width 130 height 29
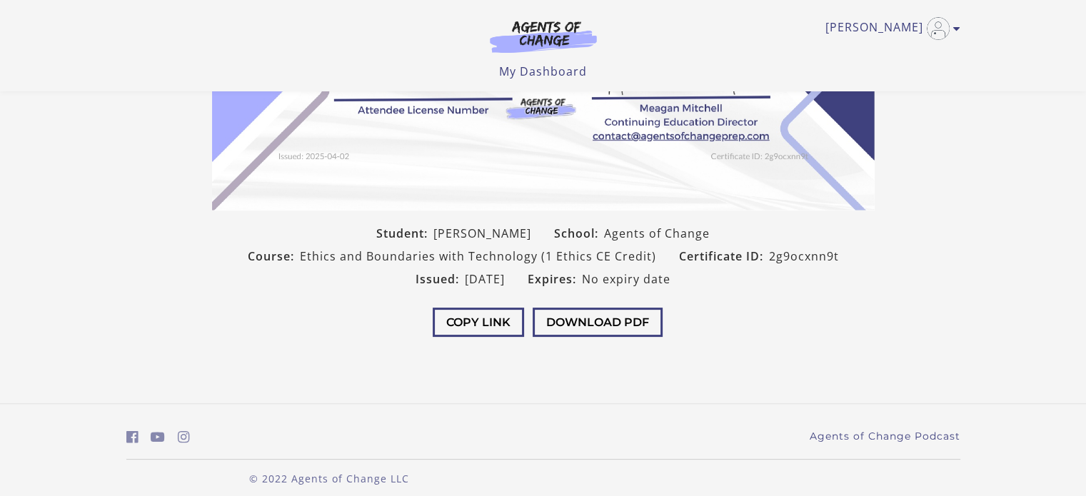
scroll to position [303, 0]
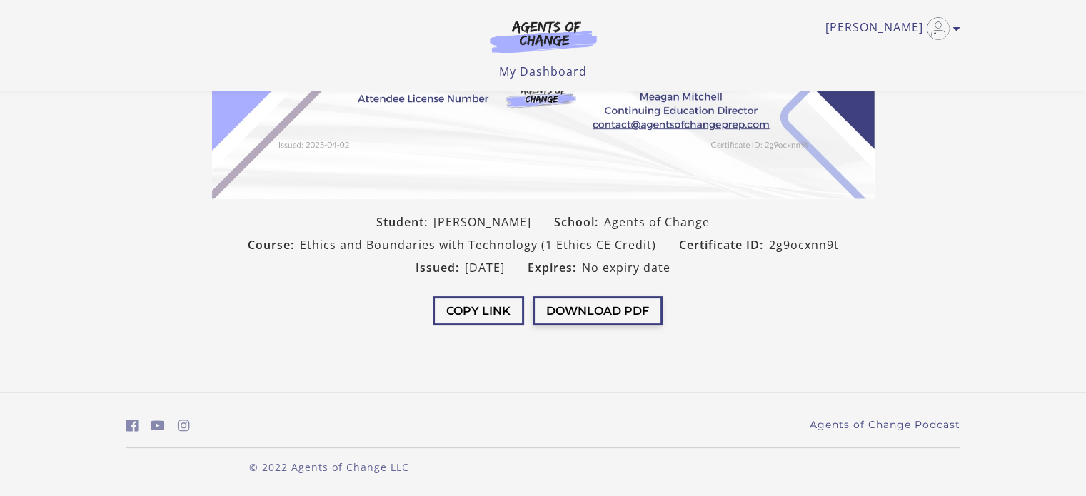
click at [597, 309] on button "Download PDF" at bounding box center [597, 310] width 130 height 29
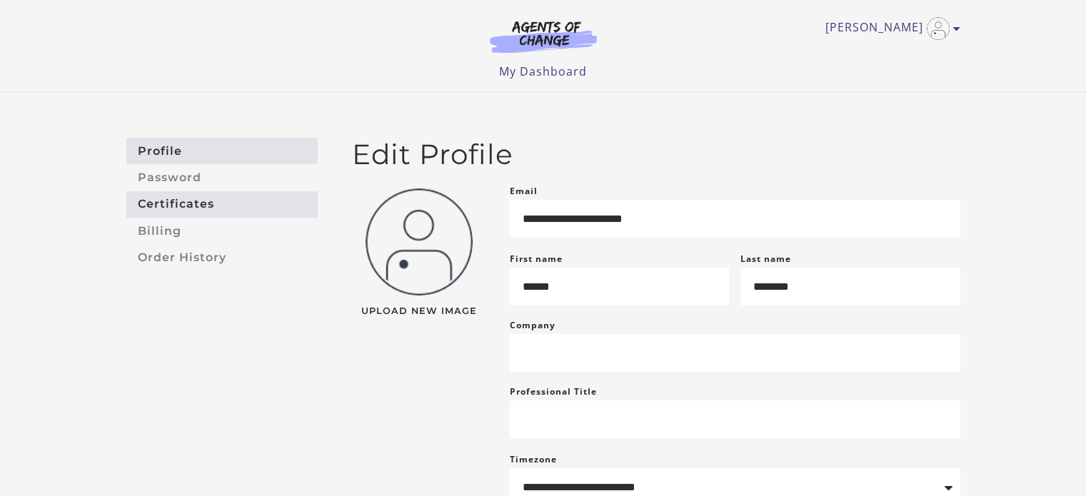
click at [190, 198] on link "Certificates" at bounding box center [221, 204] width 191 height 26
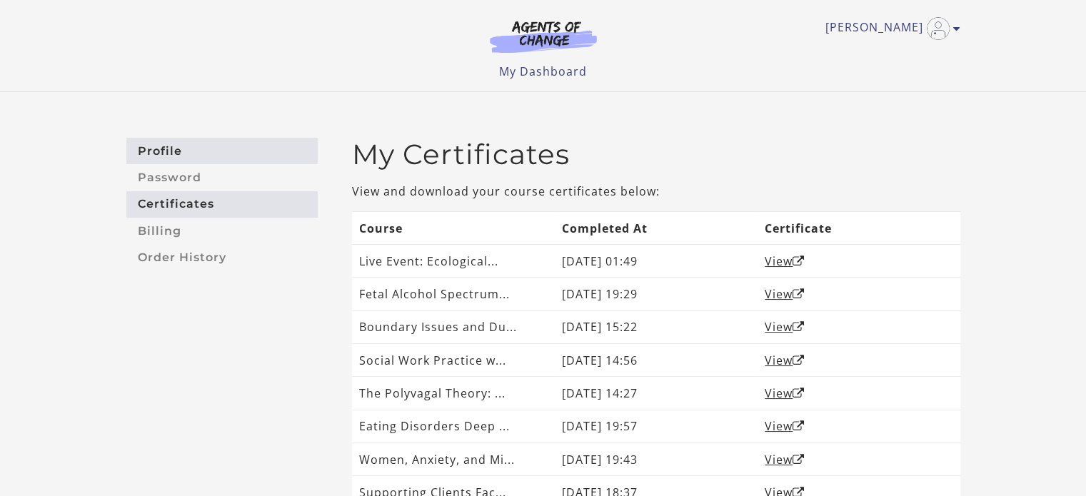
click at [223, 146] on link "Profile" at bounding box center [221, 151] width 191 height 26
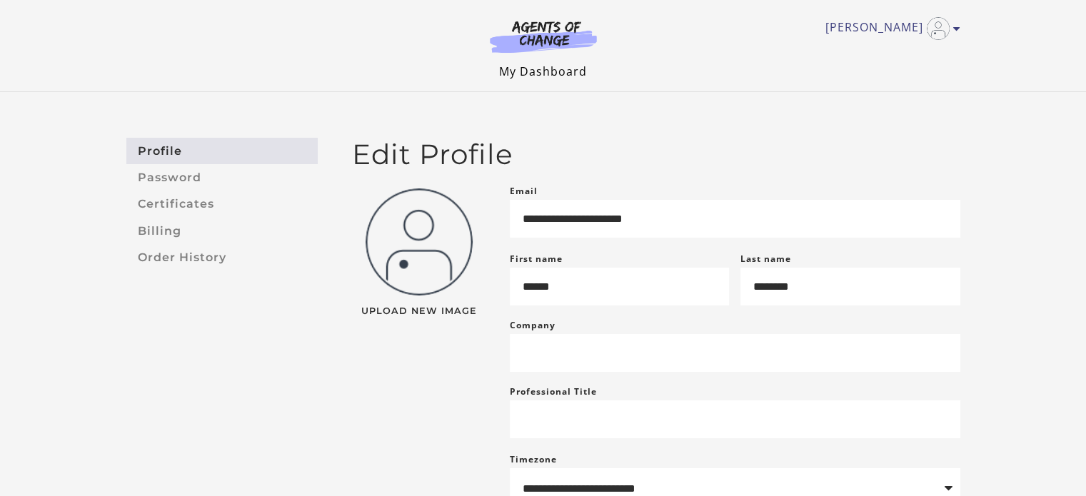
click at [560, 71] on link "My Dashboard" at bounding box center [543, 72] width 88 height 16
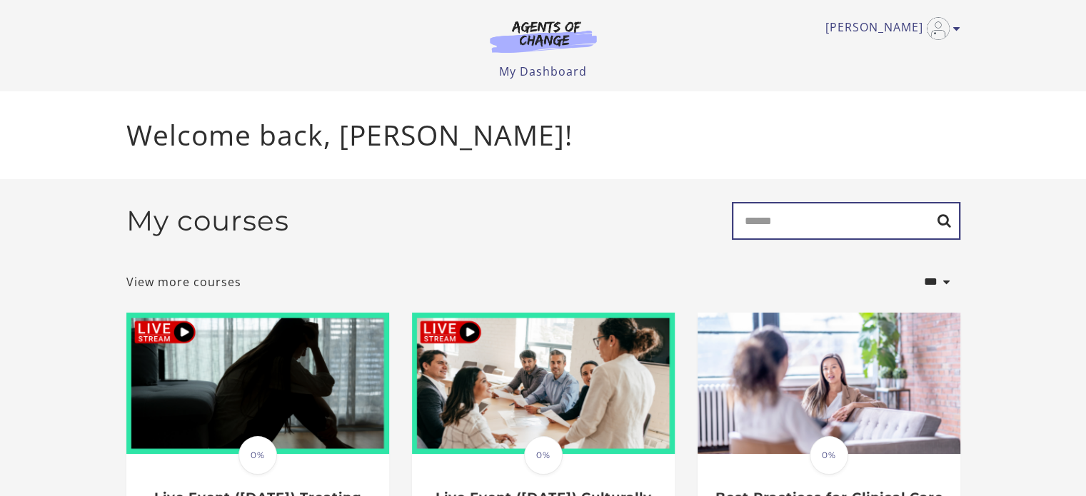
click at [780, 205] on input "Search" at bounding box center [846, 221] width 228 height 38
type input "****"
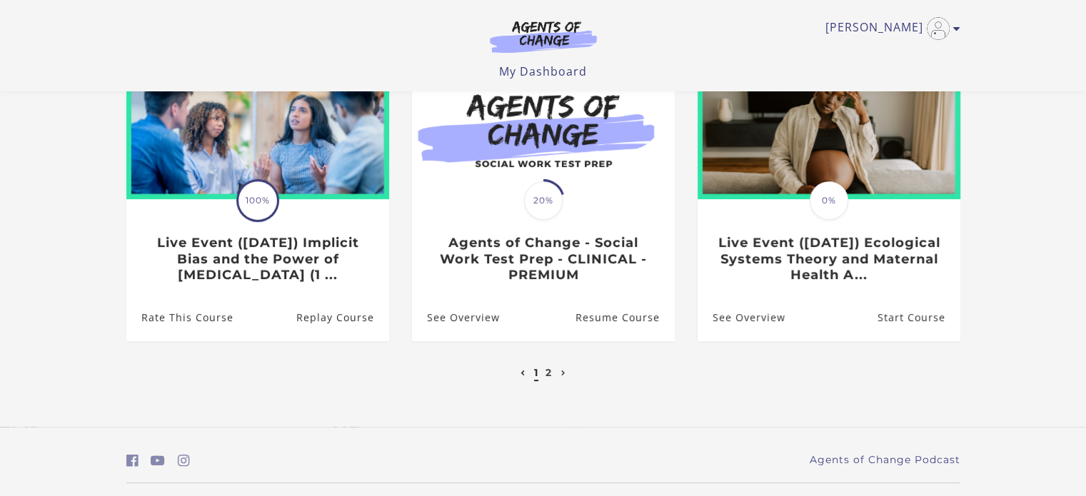
scroll to position [500, 0]
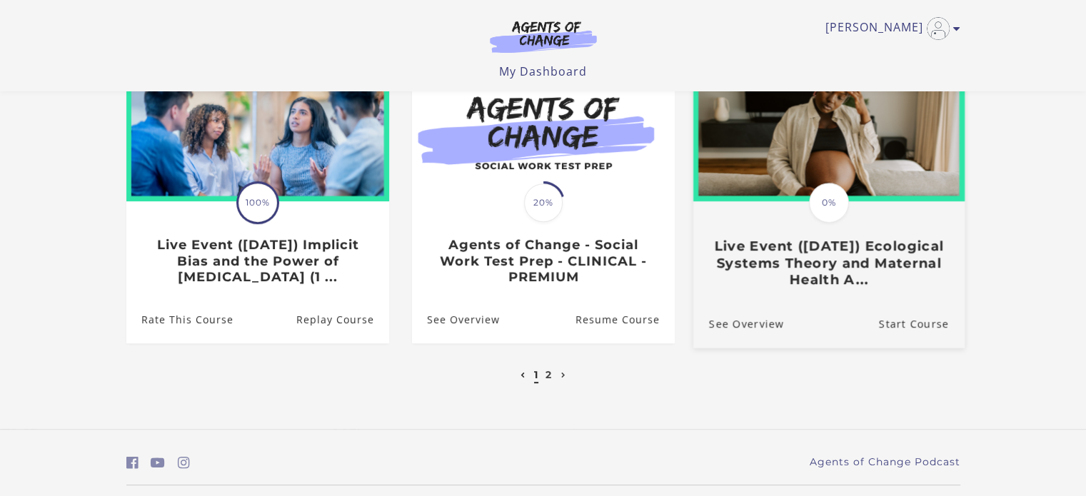
click at [813, 275] on h3 "Live Event ([DATE]) Ecological Systems Theory and Maternal Health A..." at bounding box center [828, 263] width 240 height 50
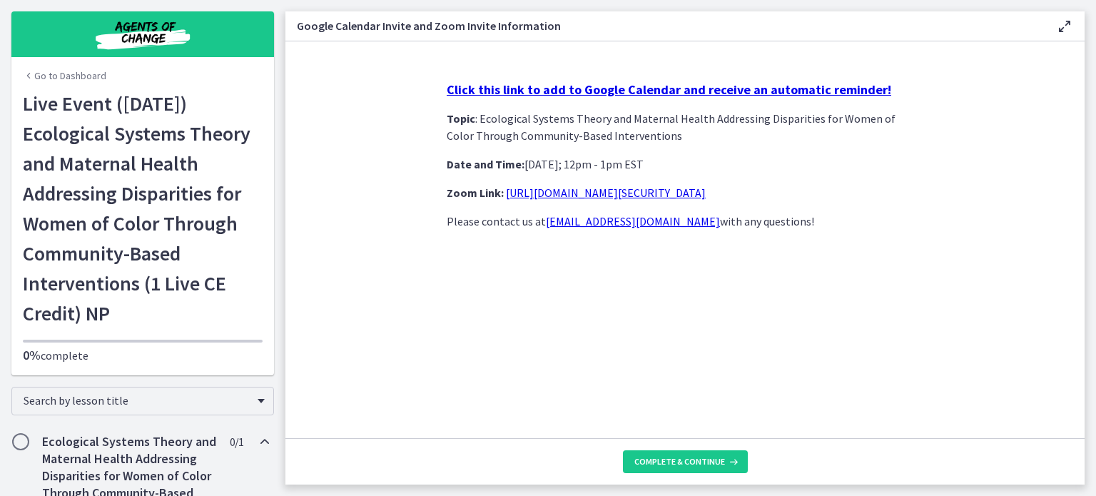
click at [71, 74] on link "Go to Dashboard" at bounding box center [65, 76] width 84 height 14
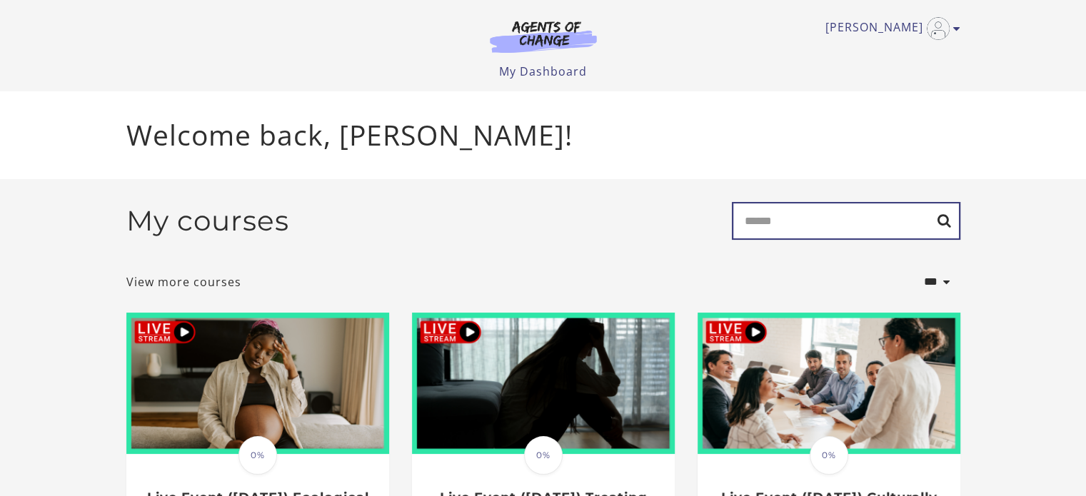
click at [812, 208] on input "Search" at bounding box center [846, 221] width 228 height 38
type input "**********"
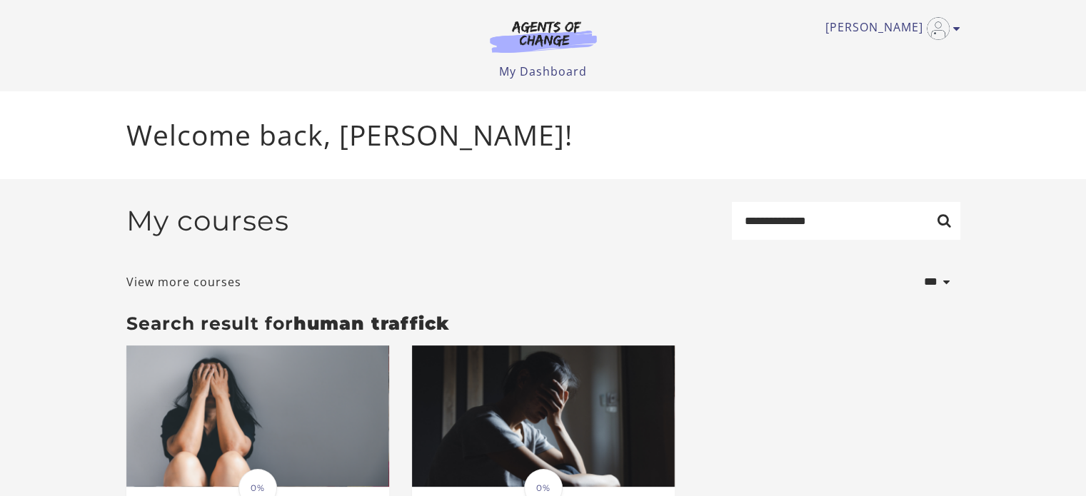
scroll to position [193, 0]
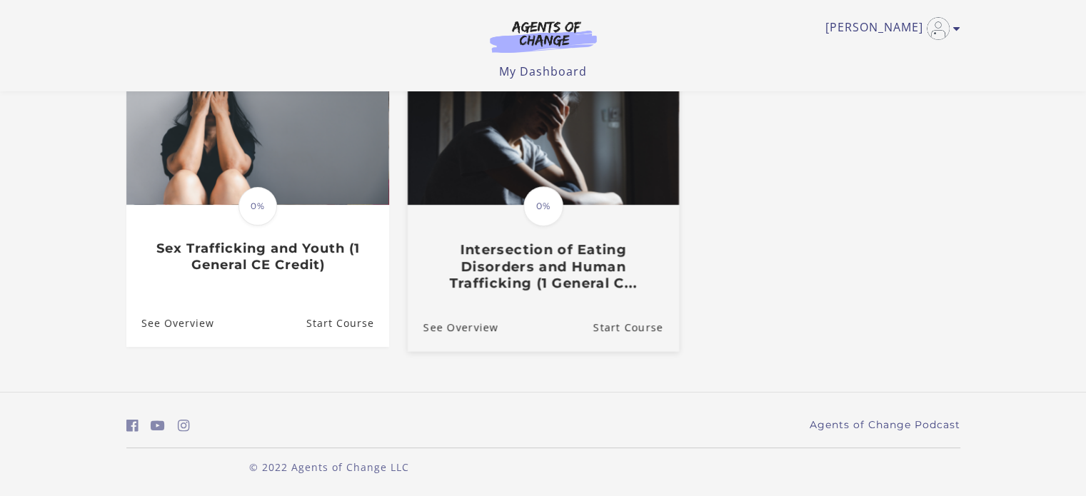
click at [565, 206] on div "Translation missing: en.liquid.partials.dashboard_course_card.progress_descript…" at bounding box center [542, 248] width 271 height 85
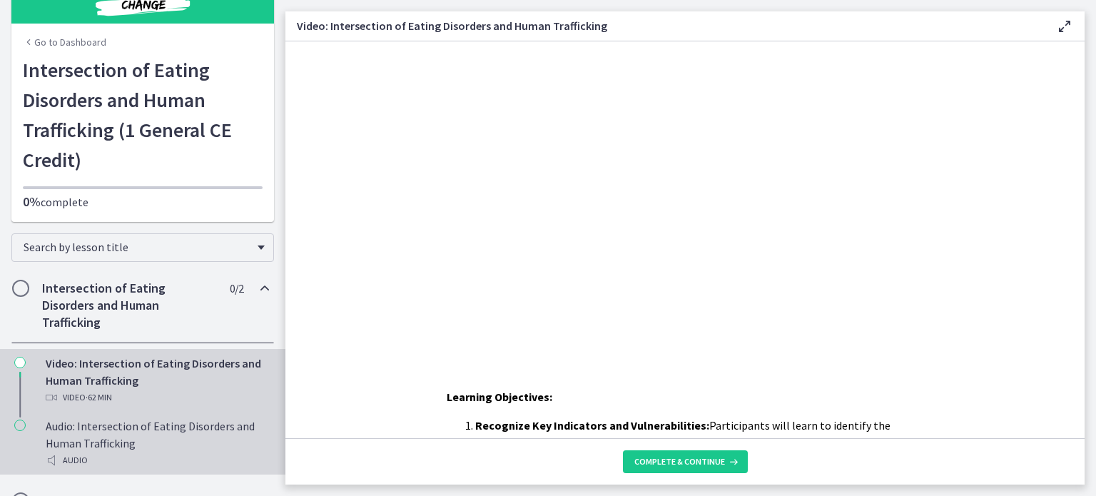
scroll to position [34, 0]
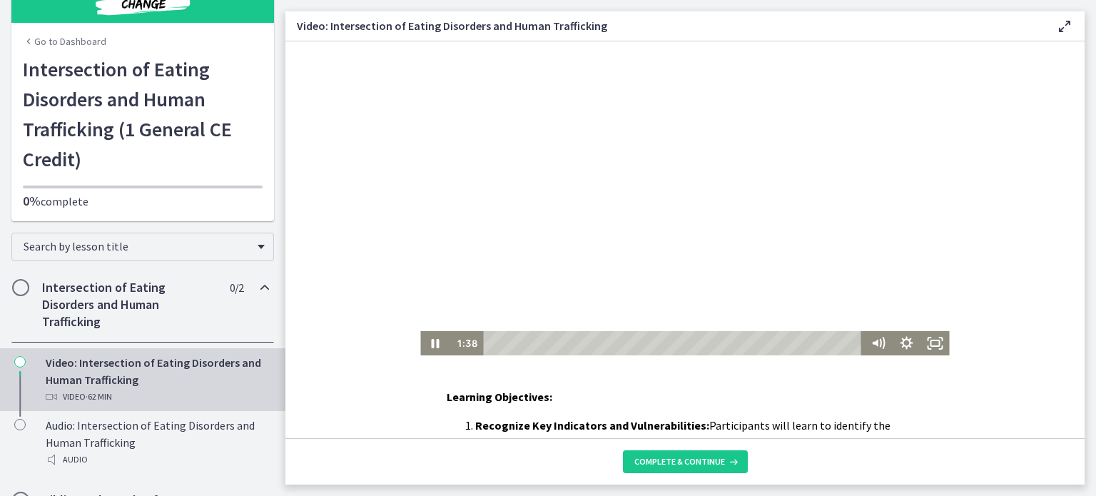
click at [520, 116] on div at bounding box center [684, 198] width 529 height 314
click at [615, 126] on div at bounding box center [684, 198] width 529 height 314
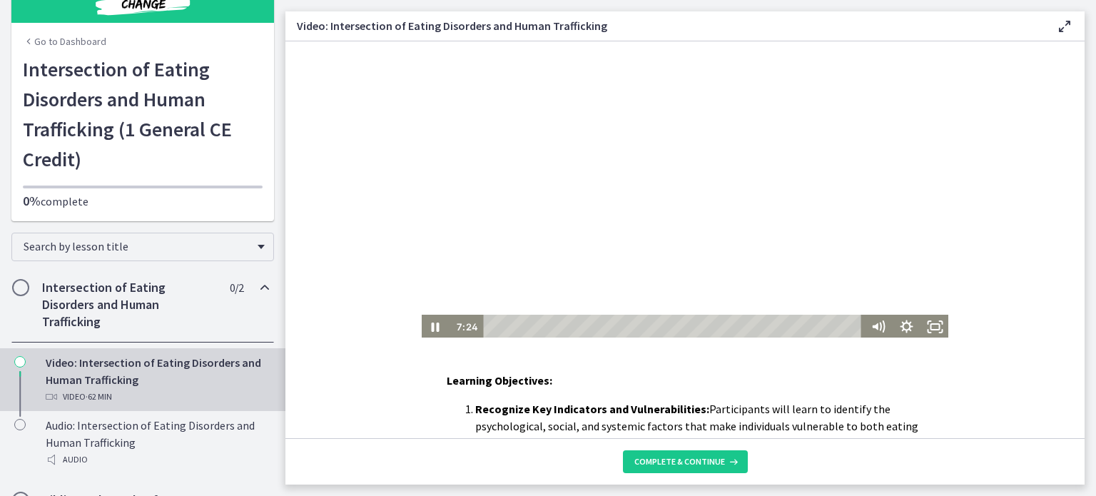
scroll to position [0, 0]
